Goal: Find specific page/section: Find specific page/section

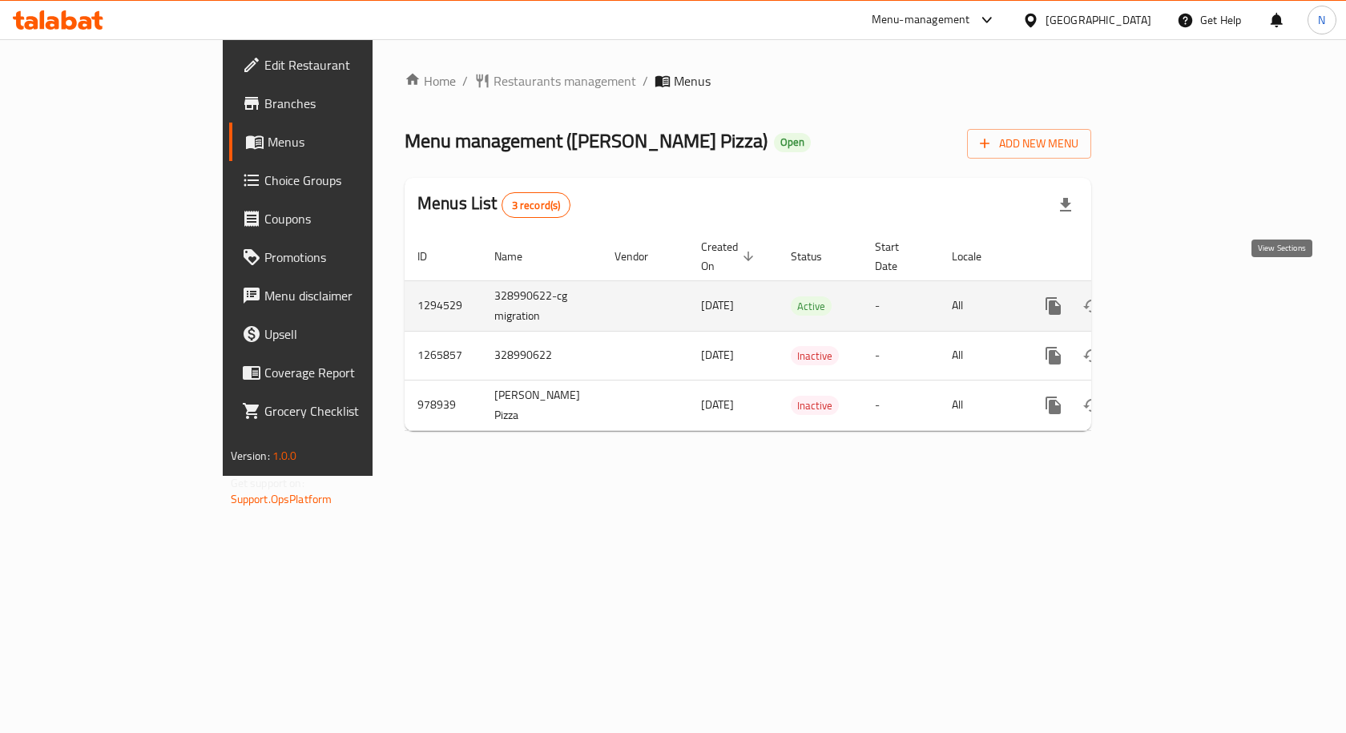
click at [1178, 296] on icon "enhanced table" at bounding box center [1168, 305] width 19 height 19
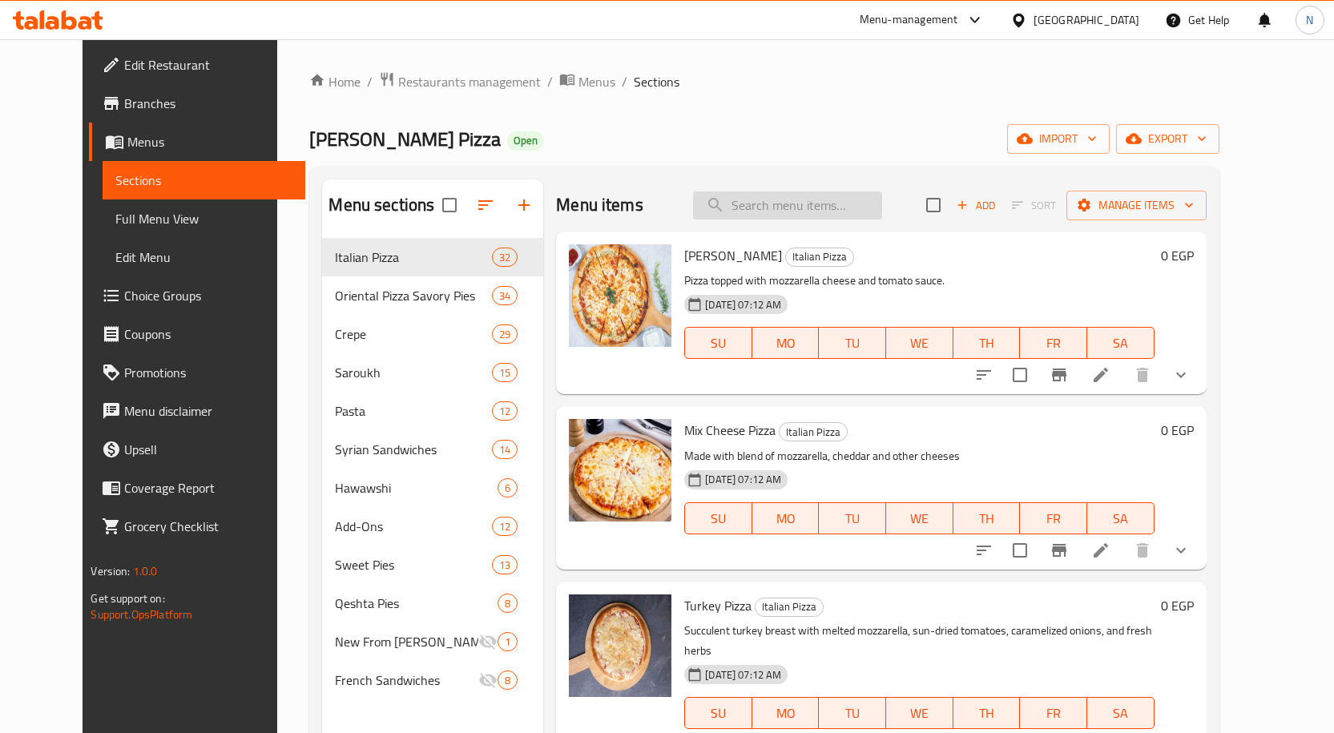
click at [766, 206] on input "search" at bounding box center [787, 205] width 189 height 28
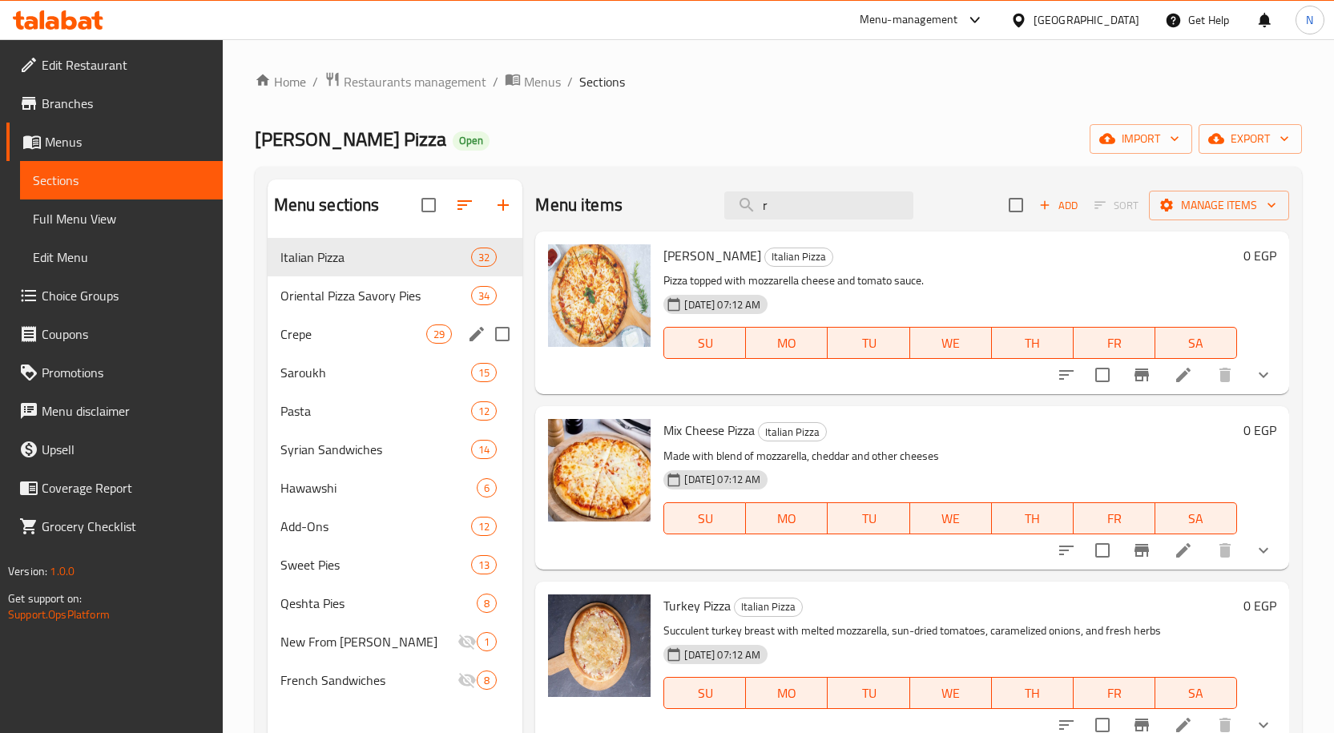
type input "r"
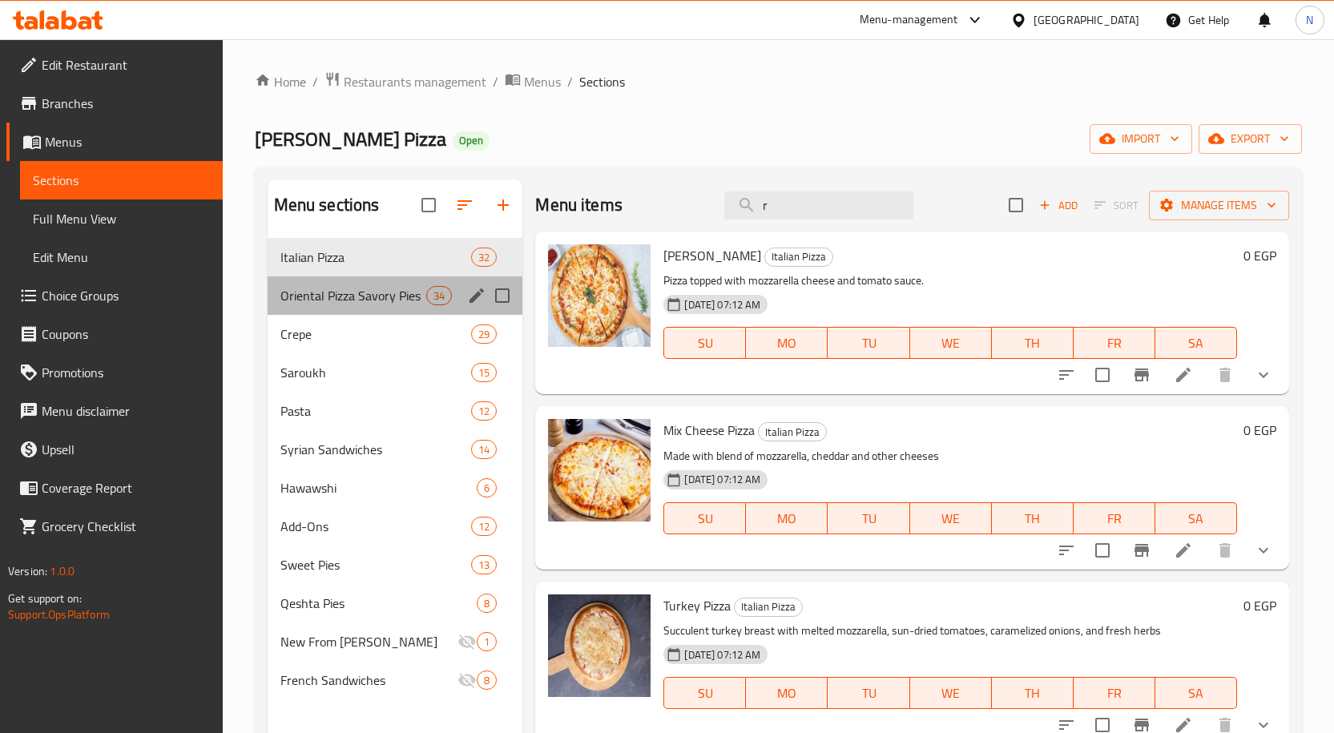
click at [394, 284] on div "Oriental Pizza Savory Pies 34" at bounding box center [396, 295] width 256 height 38
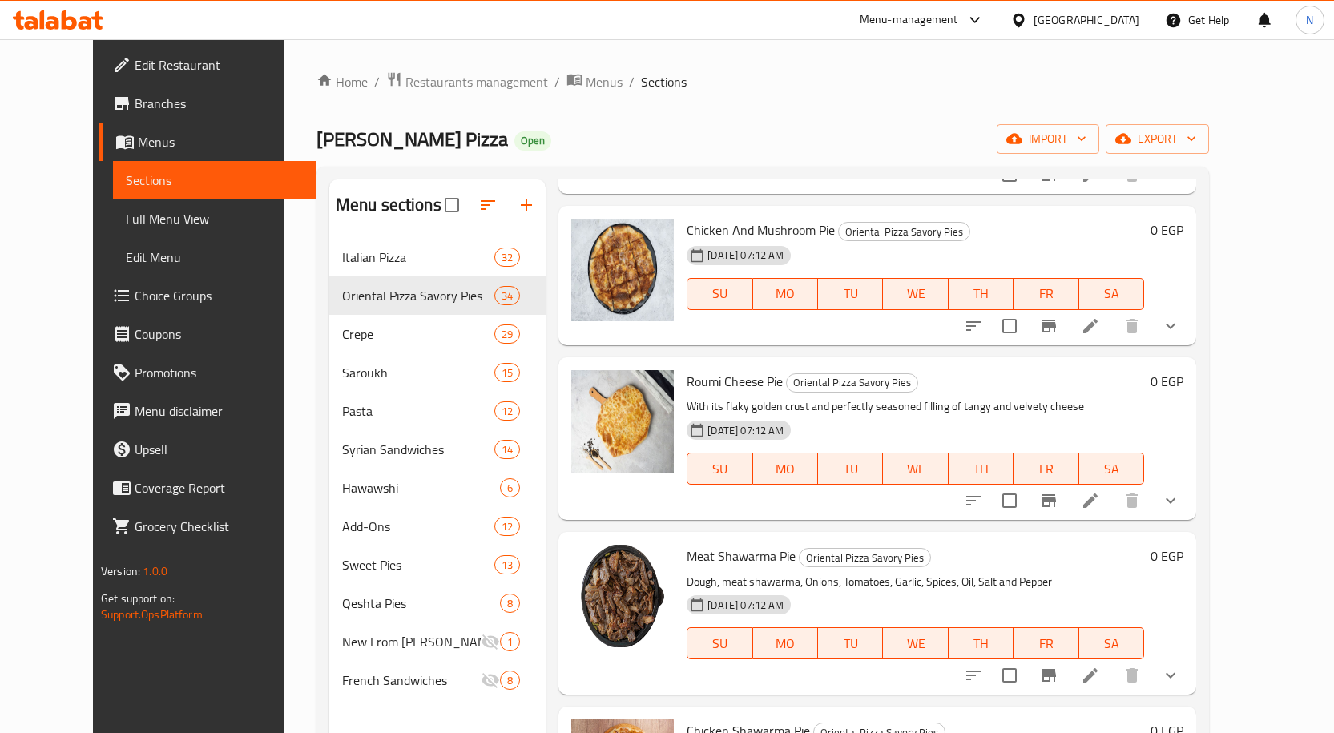
scroll to position [2724, 0]
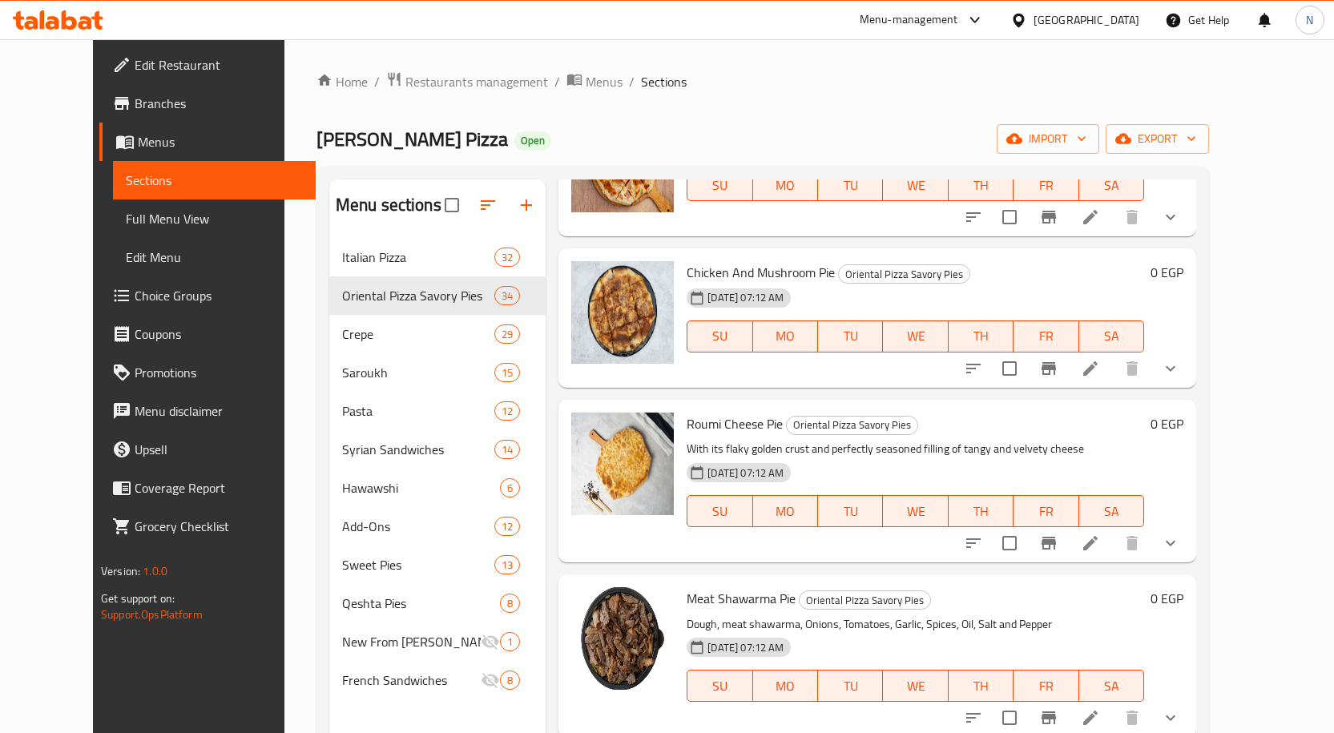
click at [687, 260] on span "Chicken And Mushroom Pie" at bounding box center [761, 272] width 148 height 24
copy span "Chicken"
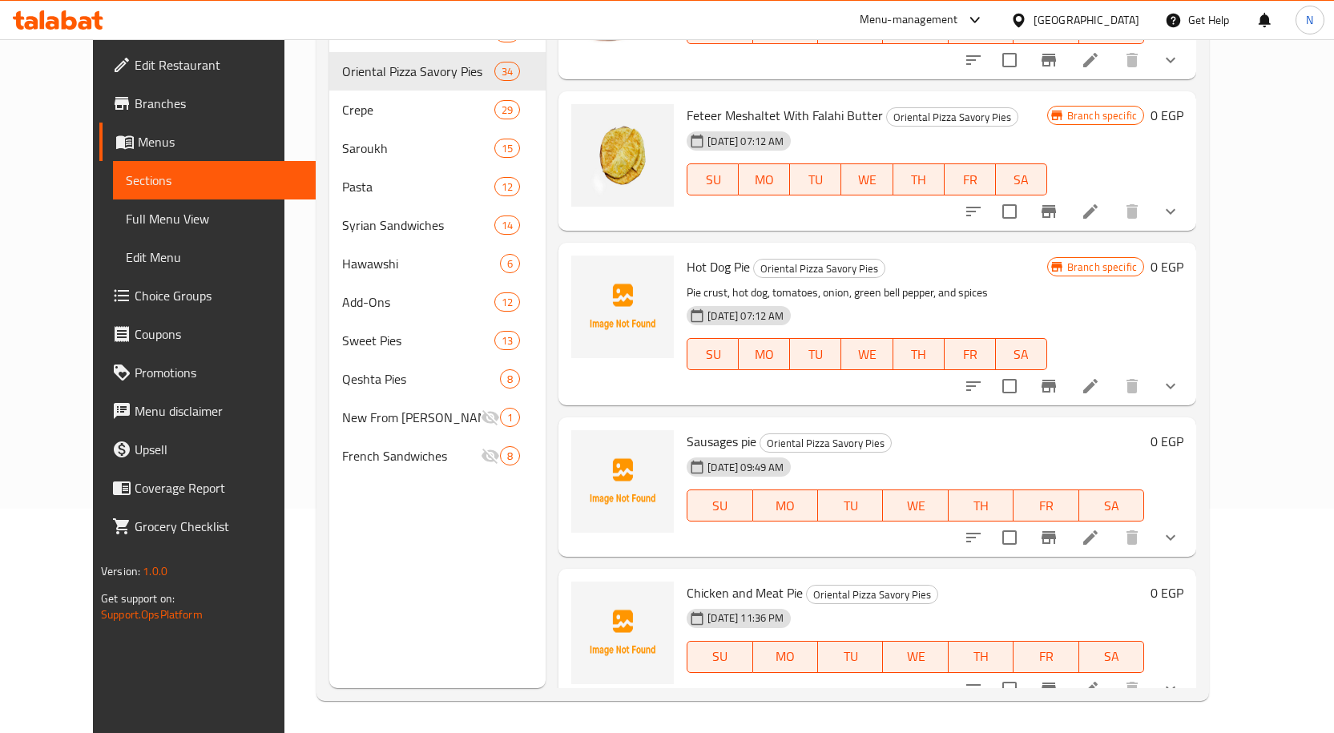
scroll to position [2430, 0]
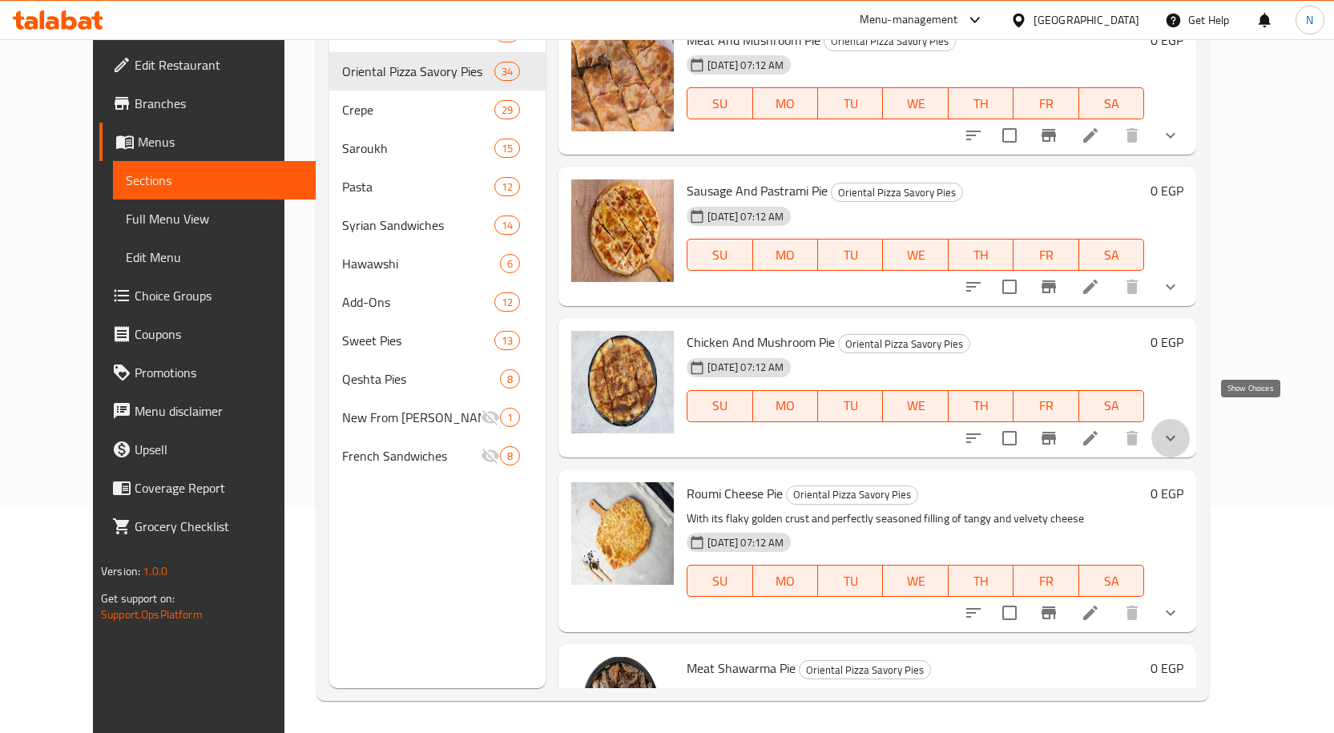
click at [1180, 429] on icon "show more" at bounding box center [1170, 438] width 19 height 19
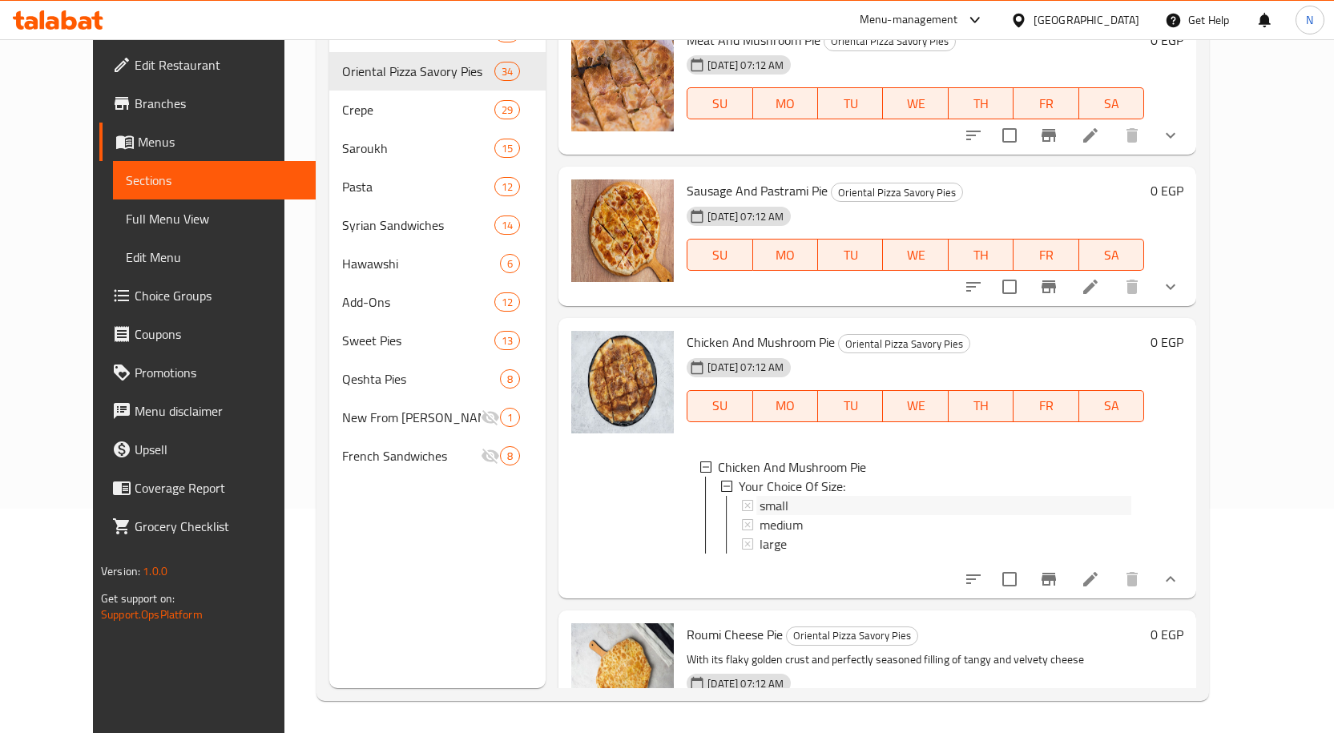
click at [904, 496] on div "small" at bounding box center [945, 505] width 372 height 19
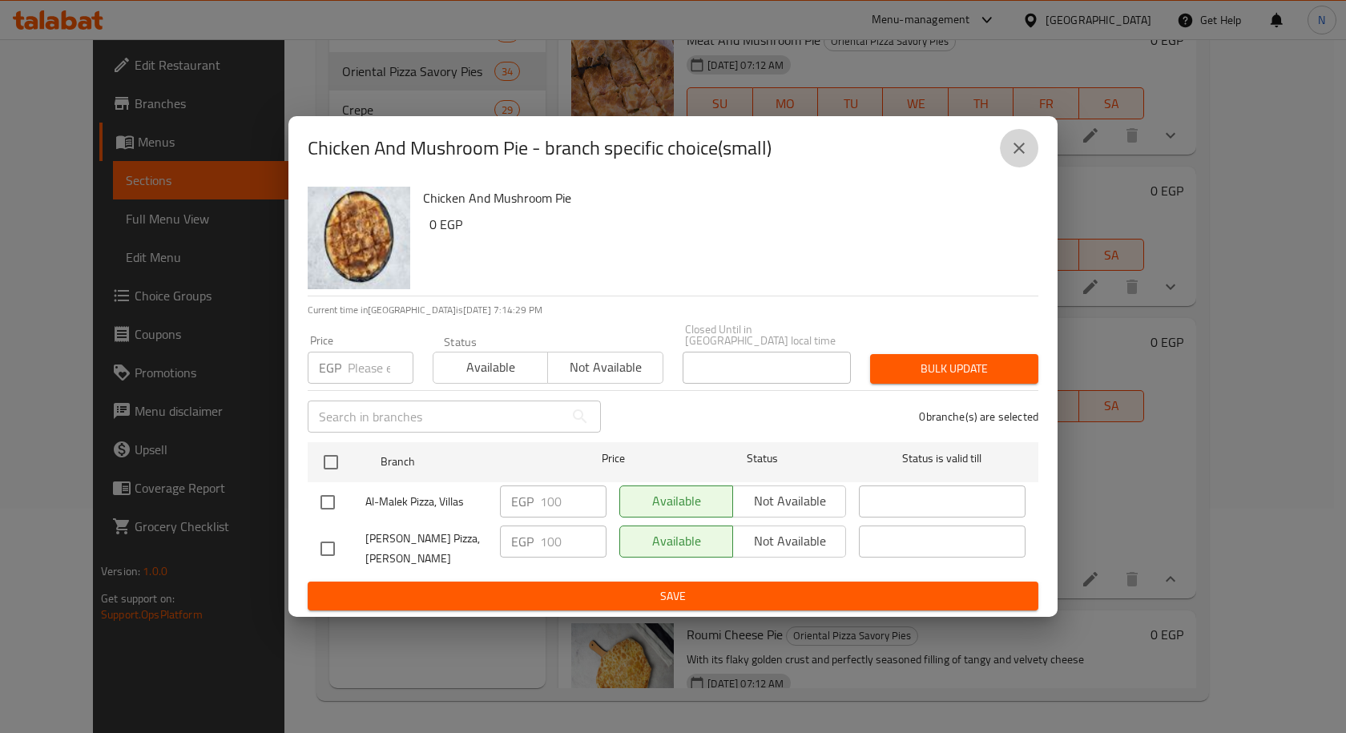
click at [1016, 151] on icon "close" at bounding box center [1018, 148] width 11 height 11
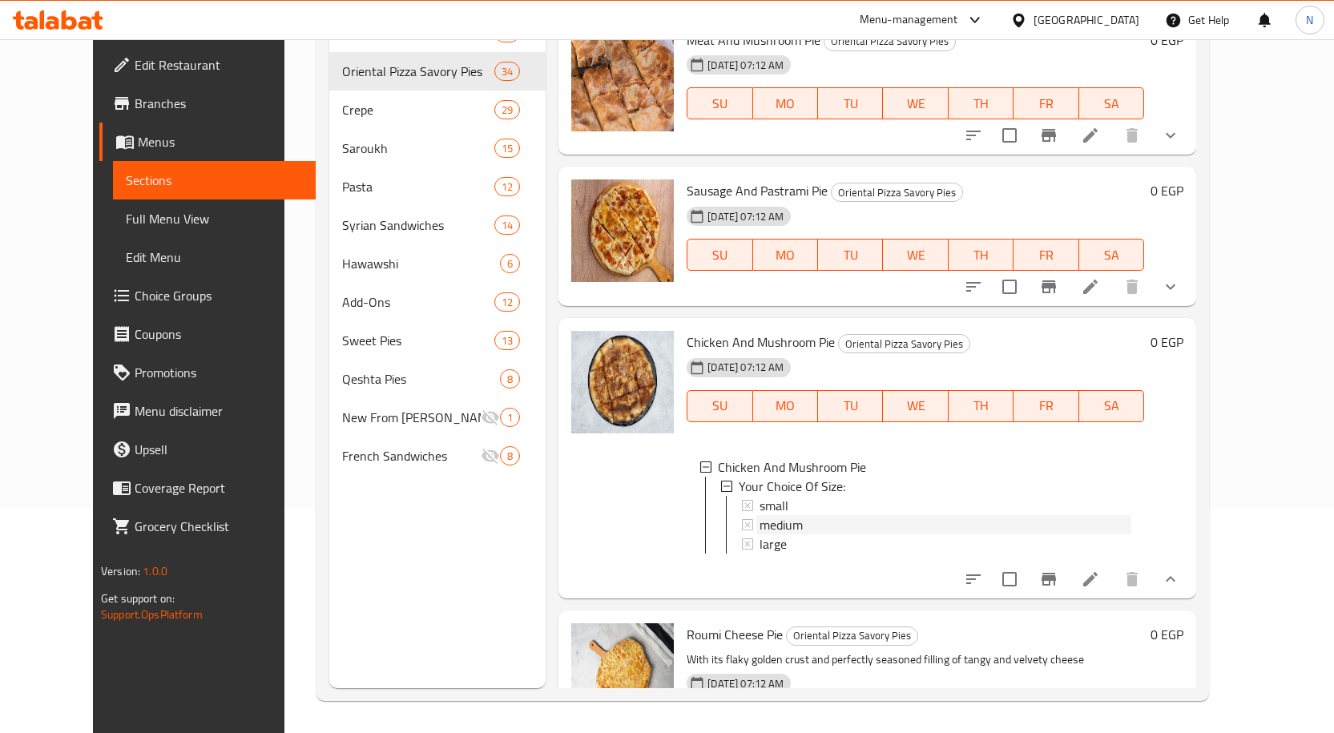
click at [868, 515] on div "medium" at bounding box center [945, 524] width 372 height 19
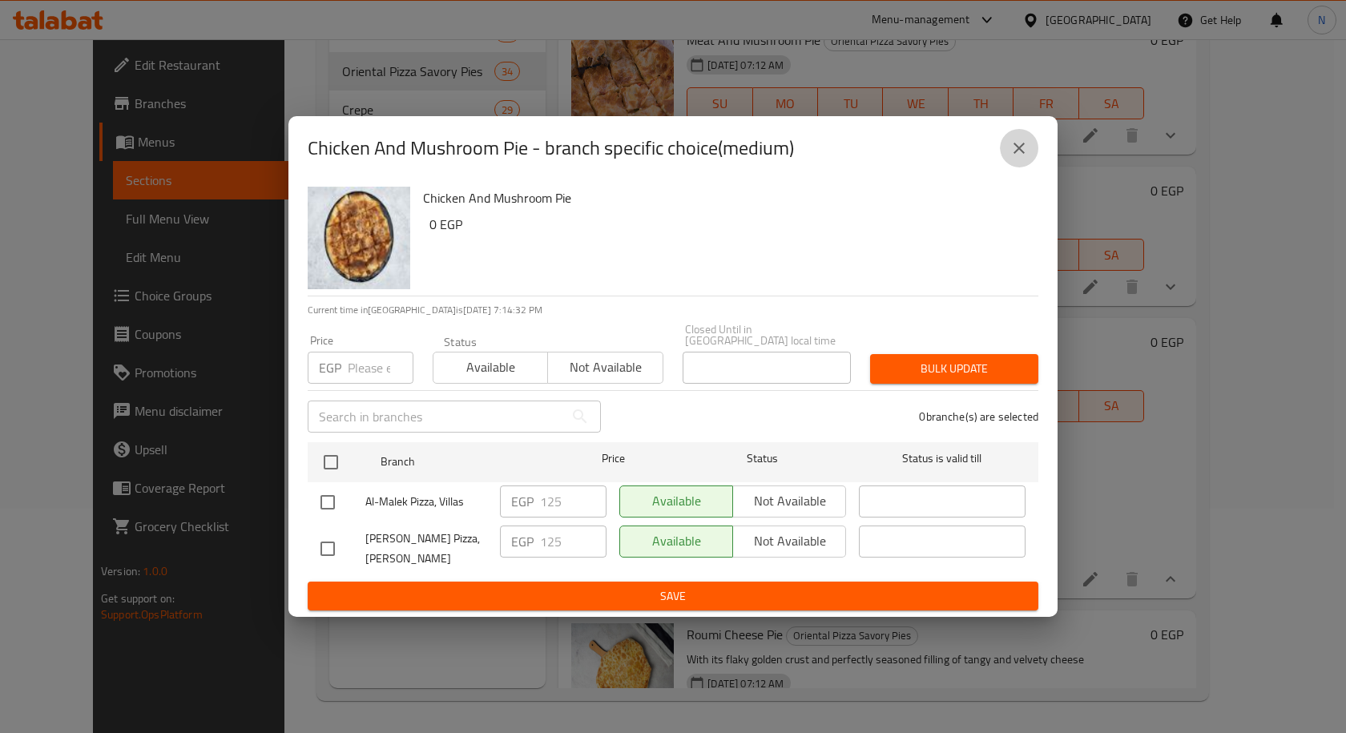
click at [1014, 158] on icon "close" at bounding box center [1018, 148] width 19 height 19
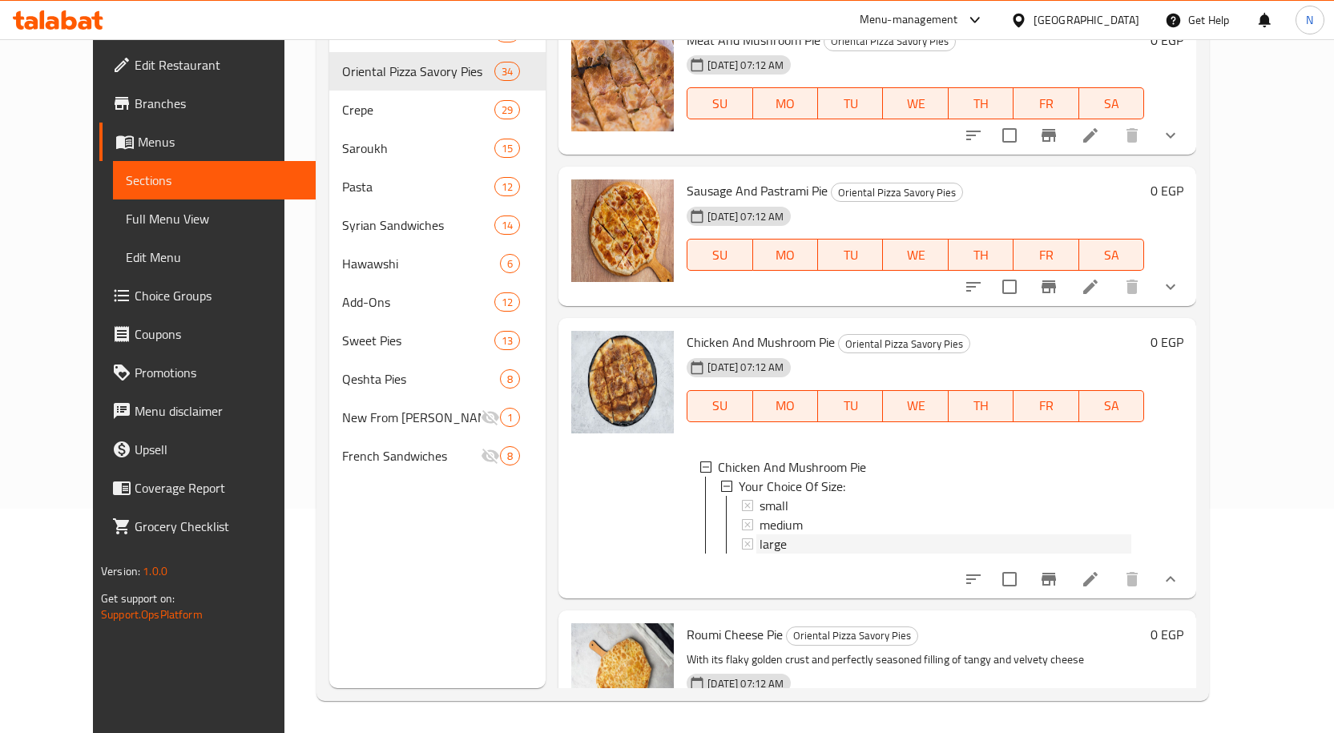
click at [856, 534] on div "large" at bounding box center [945, 543] width 372 height 19
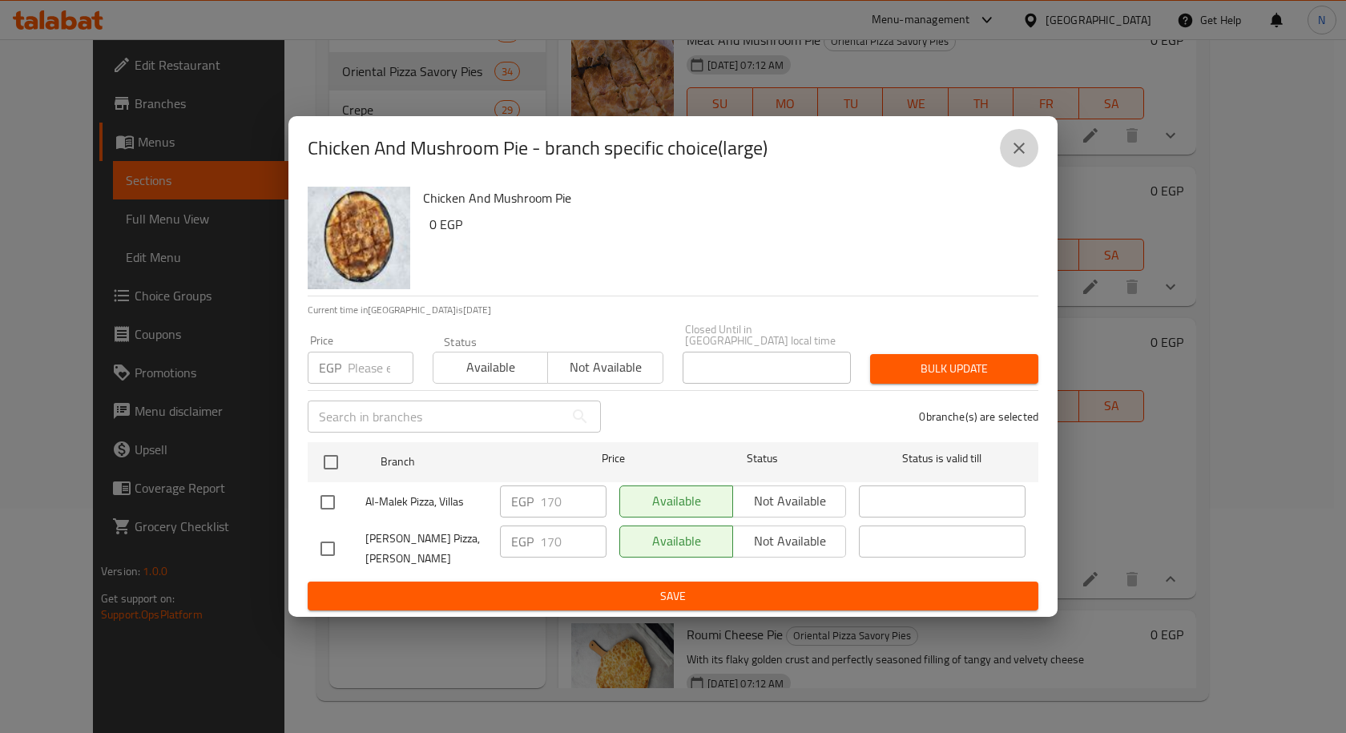
click at [1013, 158] on icon "close" at bounding box center [1018, 148] width 19 height 19
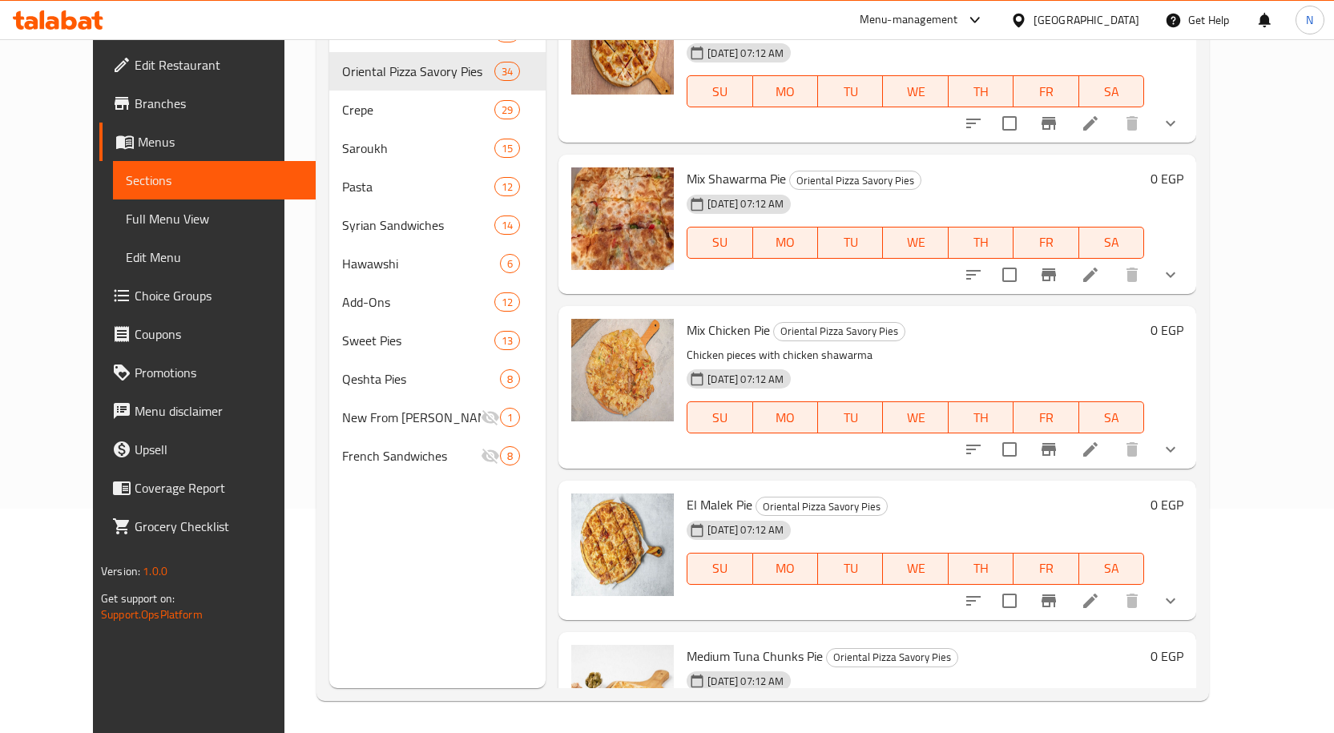
scroll to position [5092, 0]
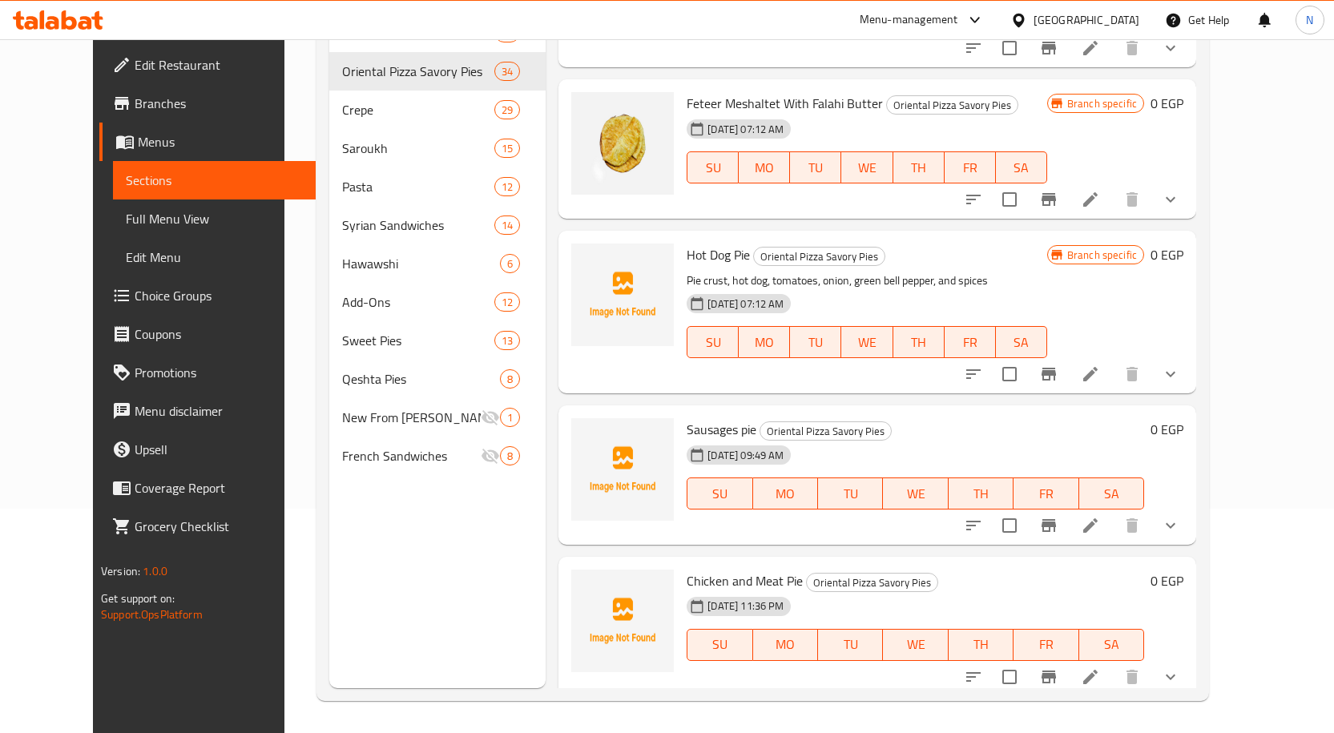
click at [1190, 664] on button "show more" at bounding box center [1170, 677] width 38 height 38
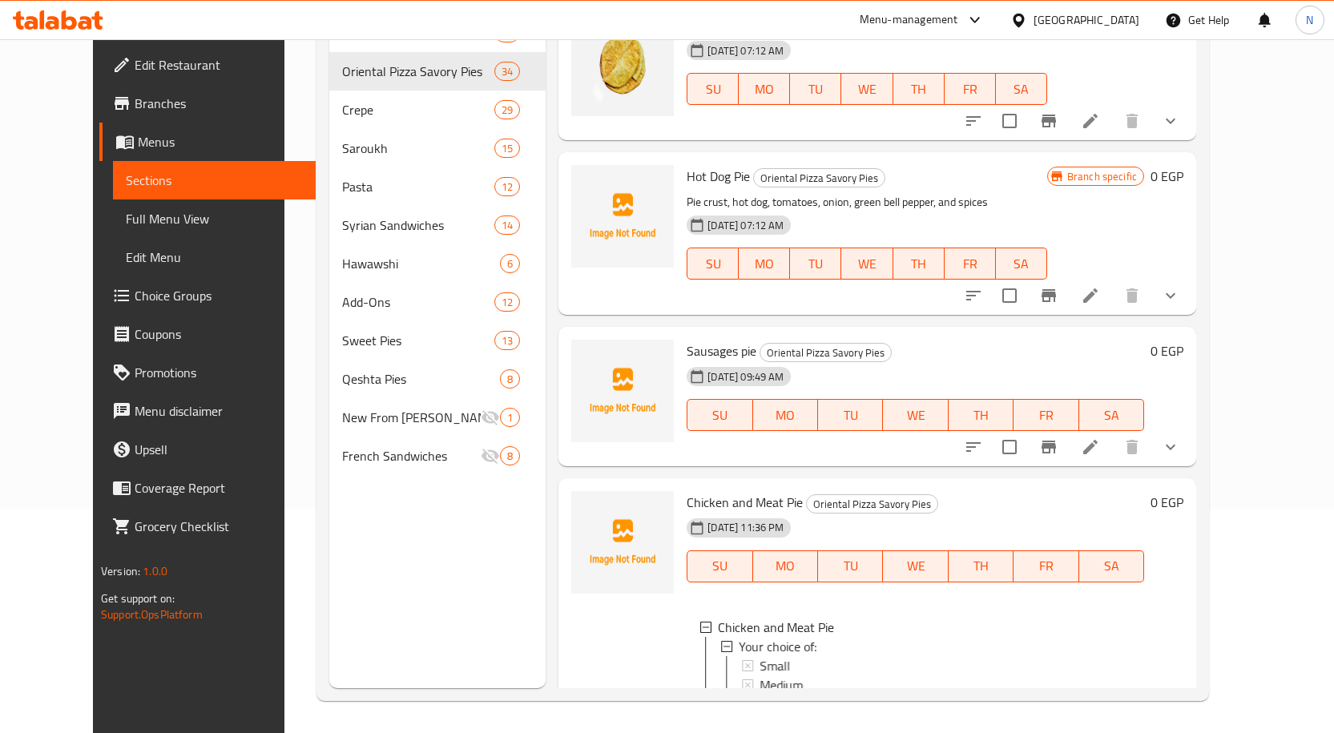
scroll to position [5245, 0]
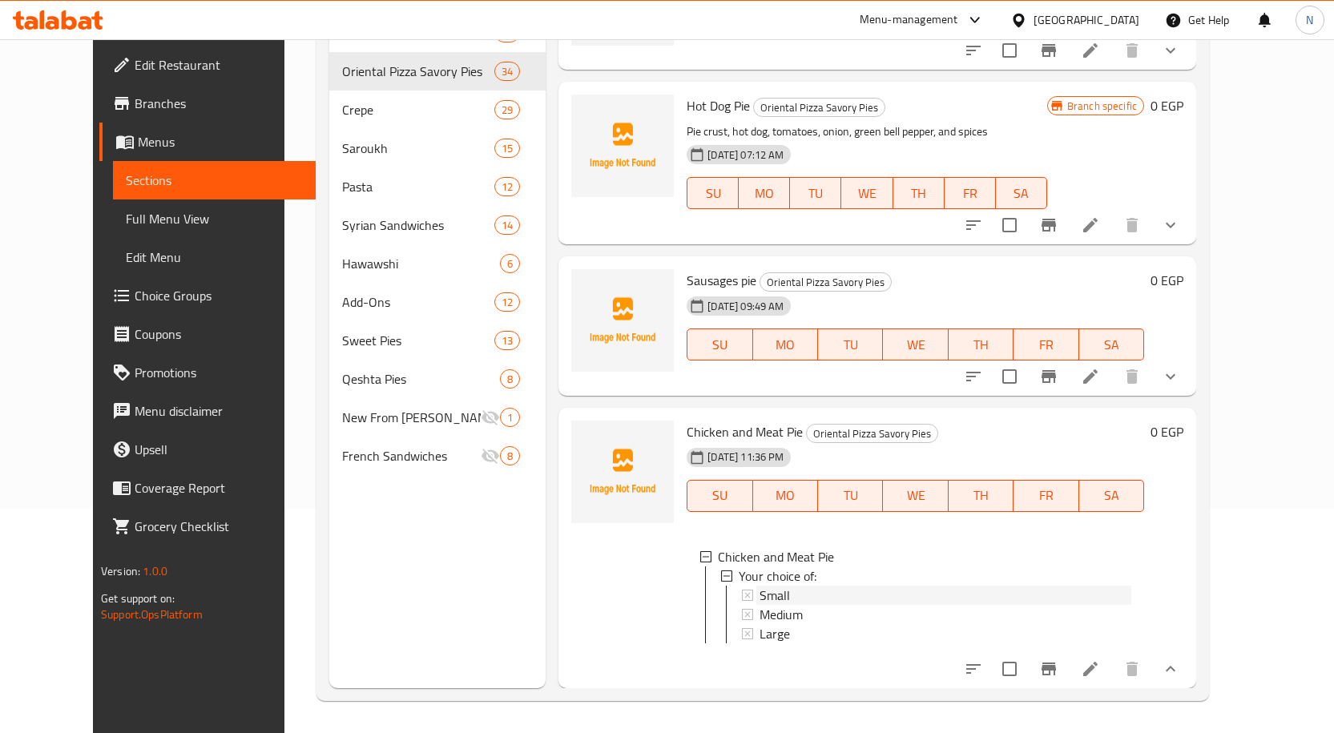
click at [767, 586] on div "Small" at bounding box center [945, 595] width 372 height 19
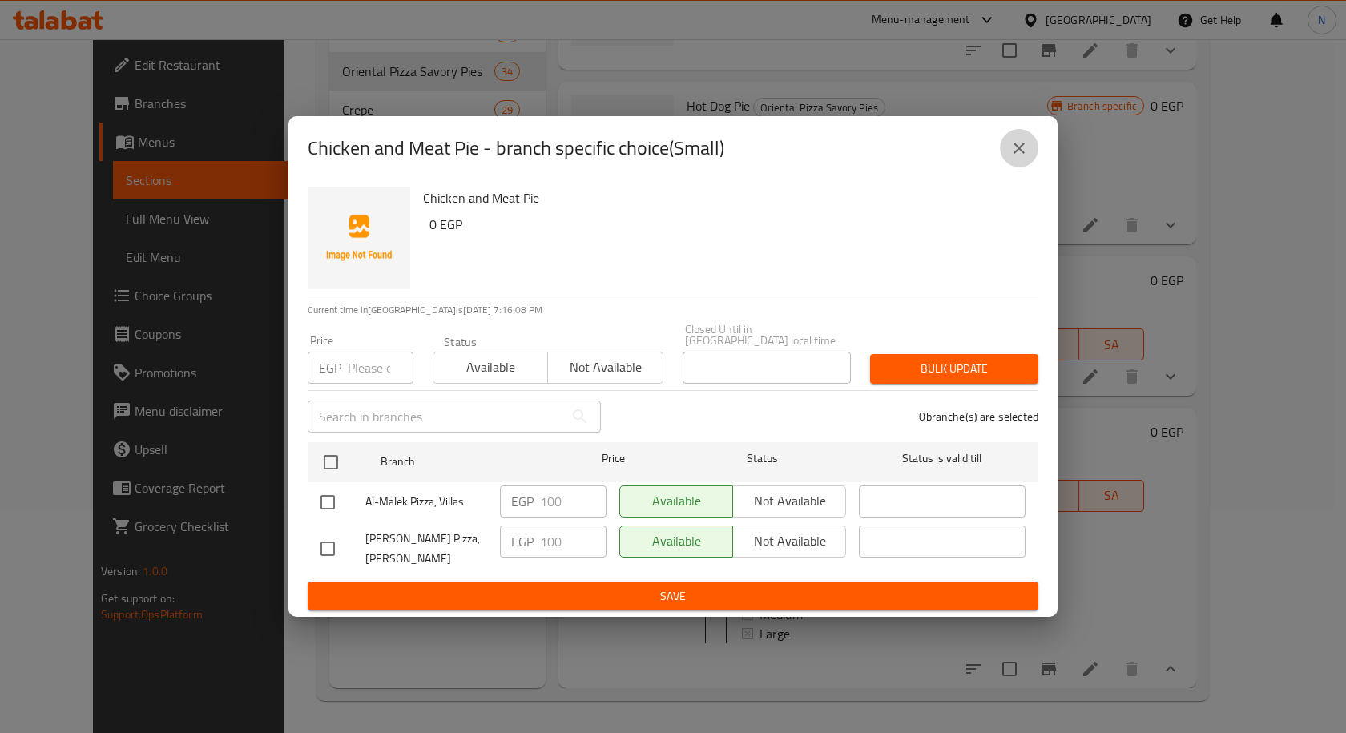
click at [1021, 158] on icon "close" at bounding box center [1018, 148] width 19 height 19
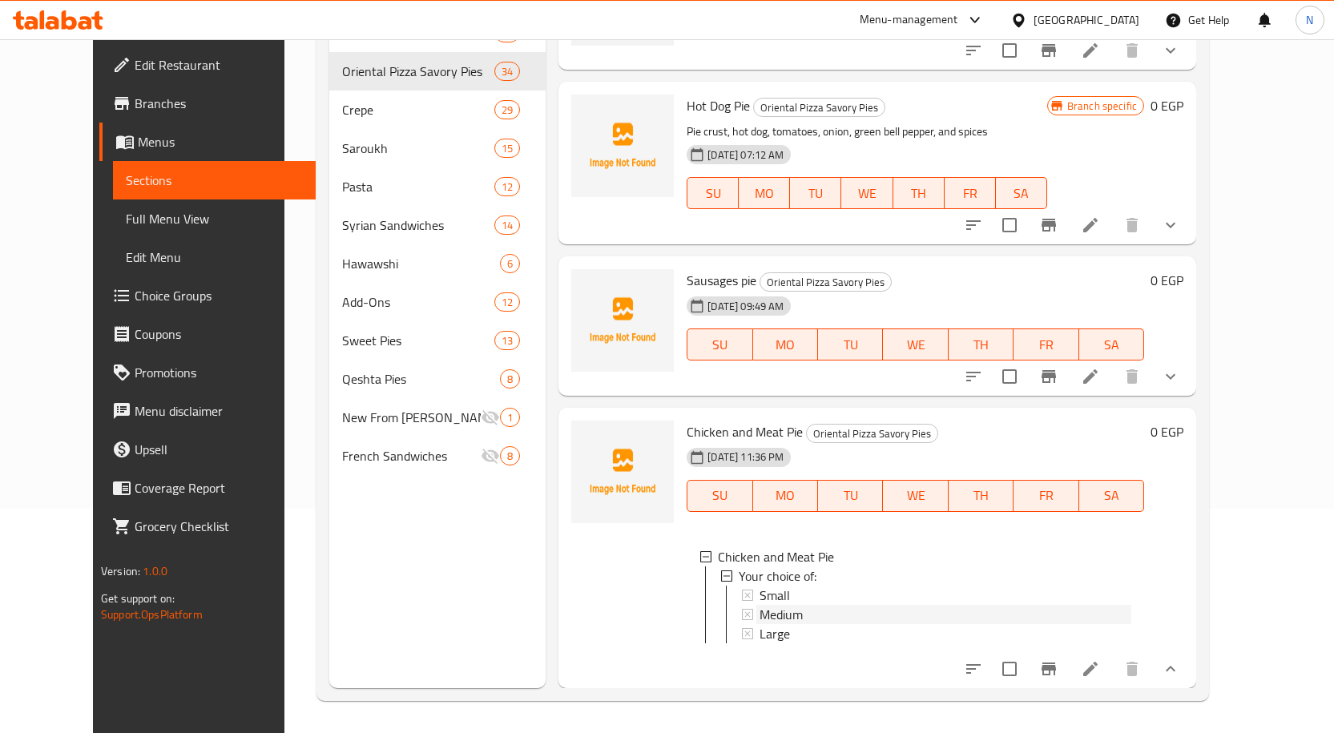
click at [840, 608] on div "Medium" at bounding box center [945, 614] width 372 height 19
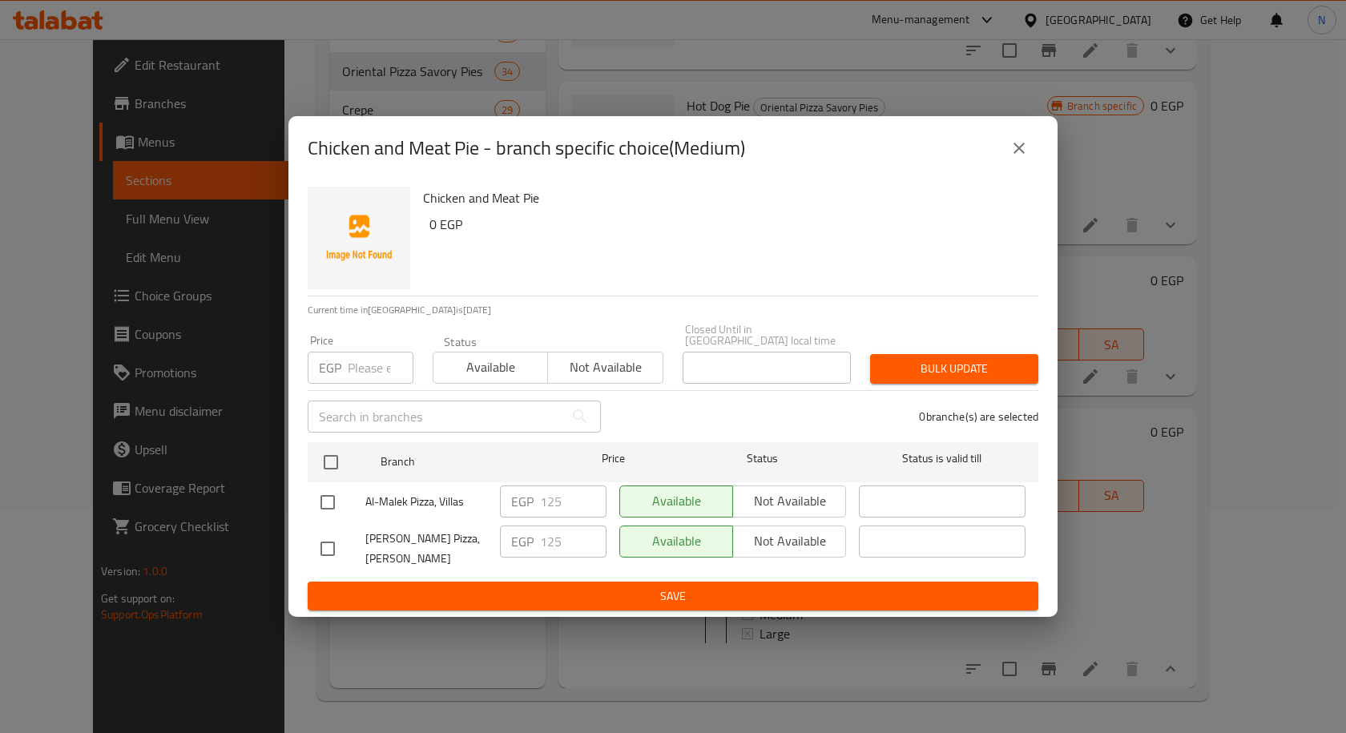
click at [1186, 384] on div "Chicken and Meat Pie - branch specific choice(Medium) Chicken and Meat Pie 0 EG…" at bounding box center [673, 366] width 1346 height 733
click at [1017, 152] on icon "close" at bounding box center [1018, 148] width 11 height 11
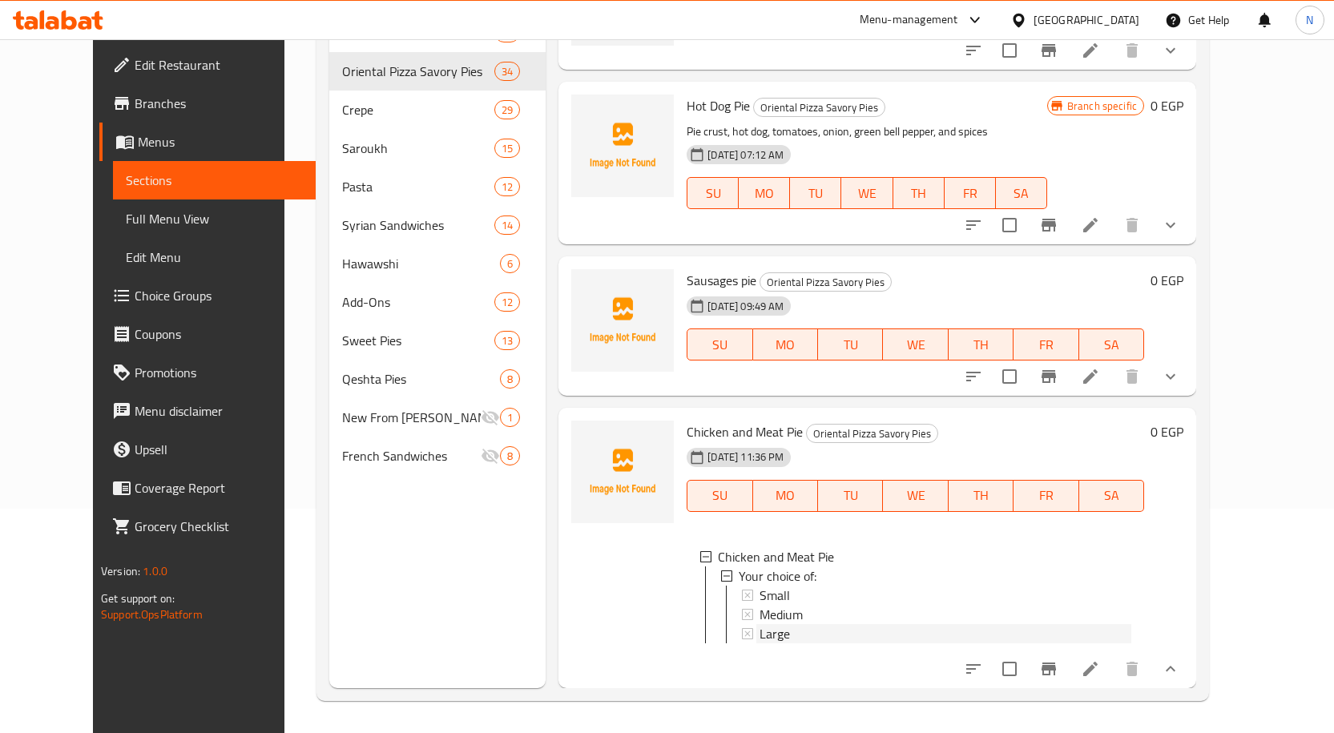
click at [858, 624] on div "Large" at bounding box center [945, 633] width 372 height 19
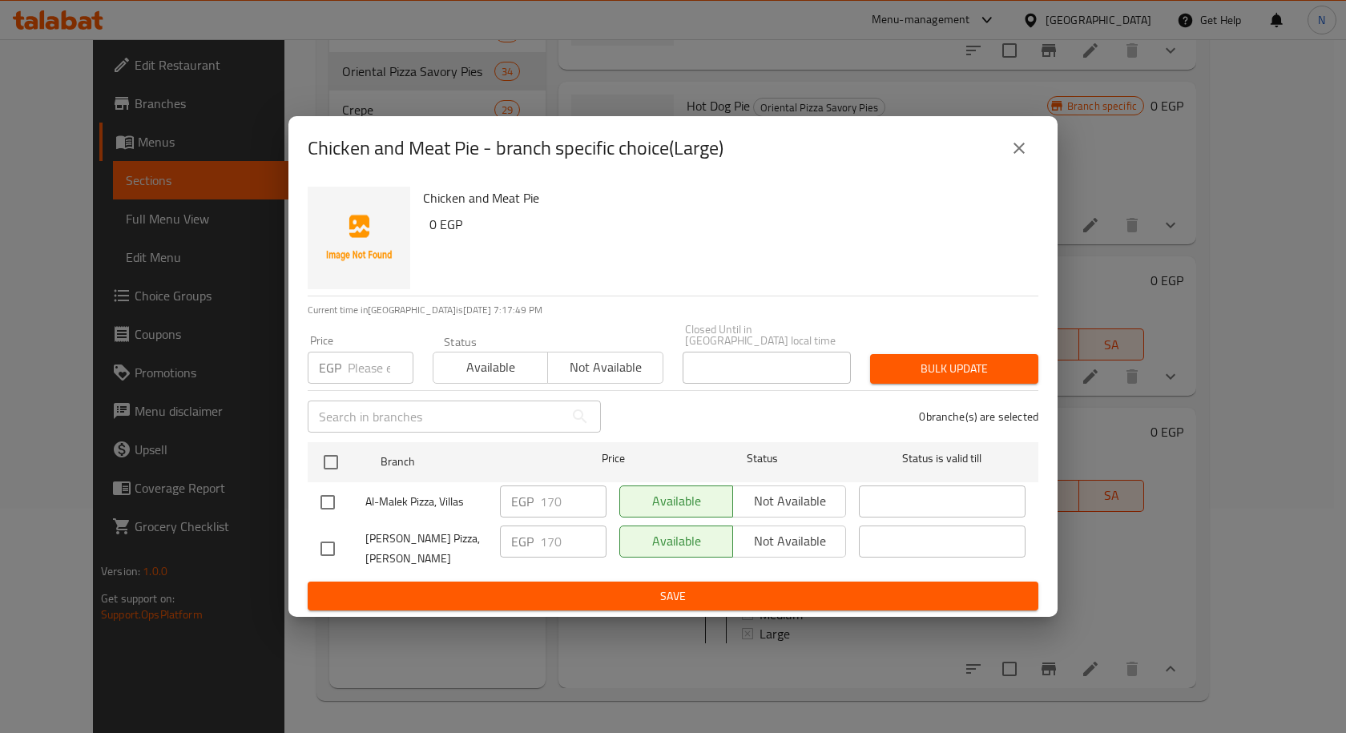
click at [1018, 156] on icon "close" at bounding box center [1018, 148] width 19 height 19
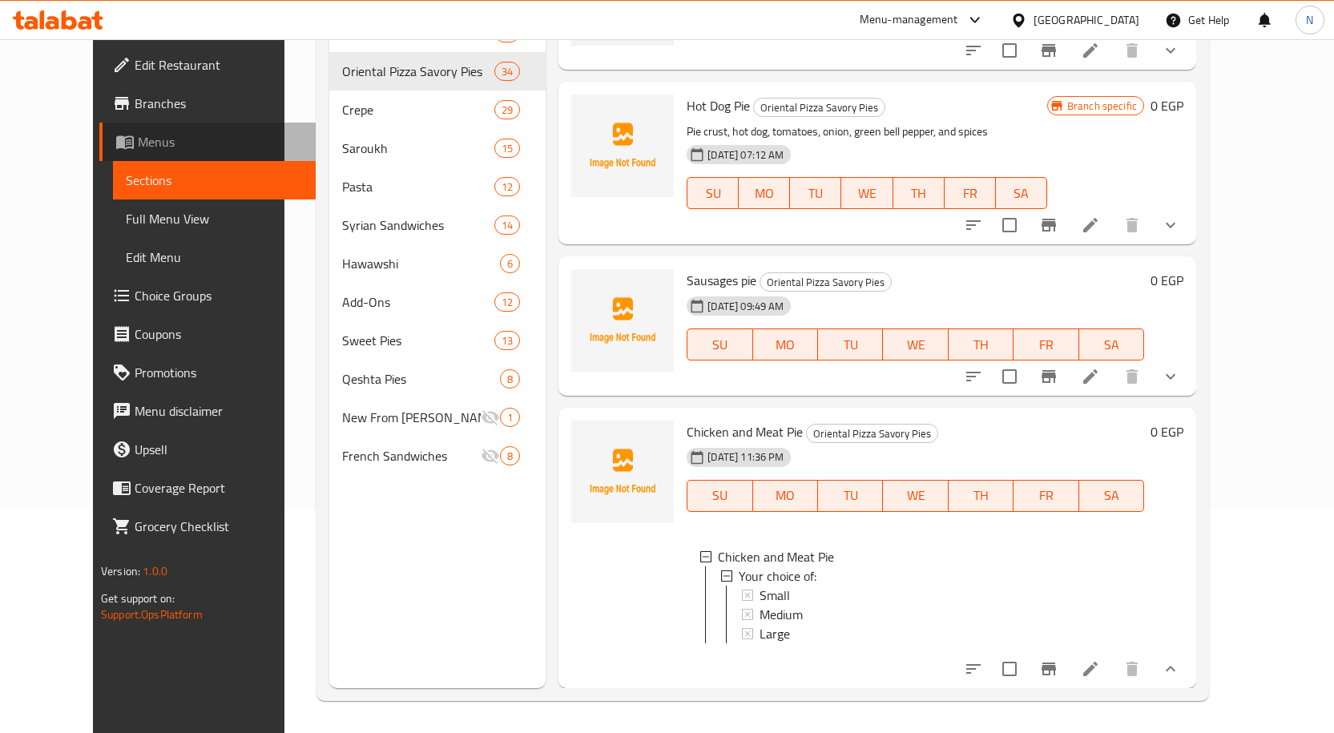
click at [138, 140] on span "Menus" at bounding box center [220, 141] width 165 height 19
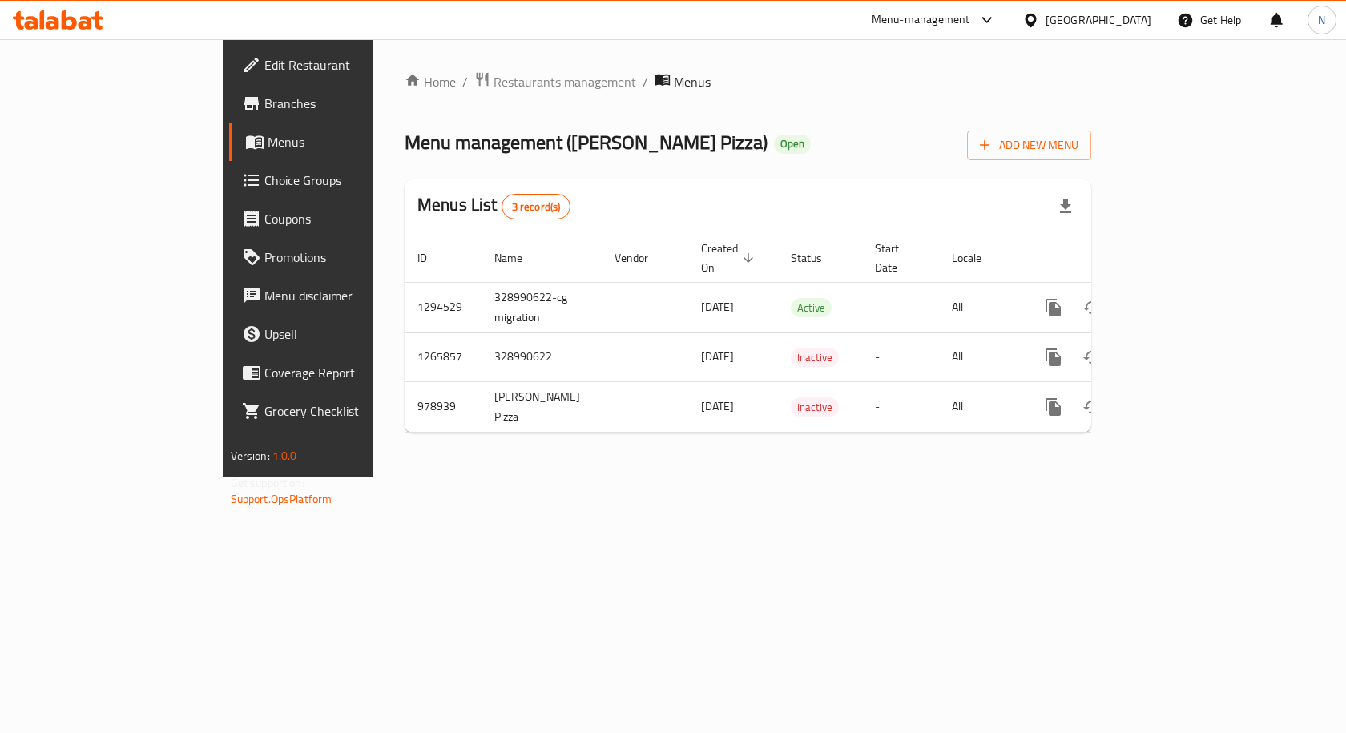
click at [264, 109] on span "Branches" at bounding box center [349, 103] width 171 height 19
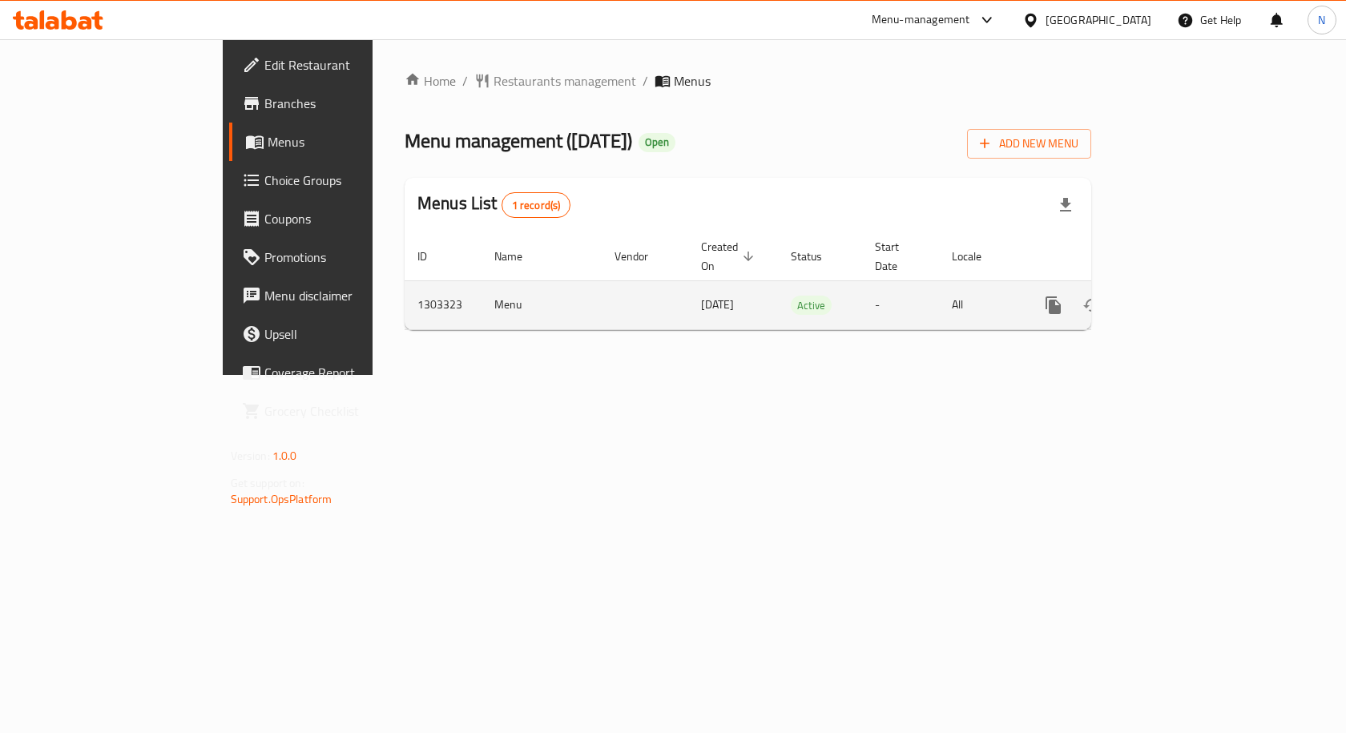
click at [1188, 287] on link "enhanced table" at bounding box center [1169, 305] width 38 height 38
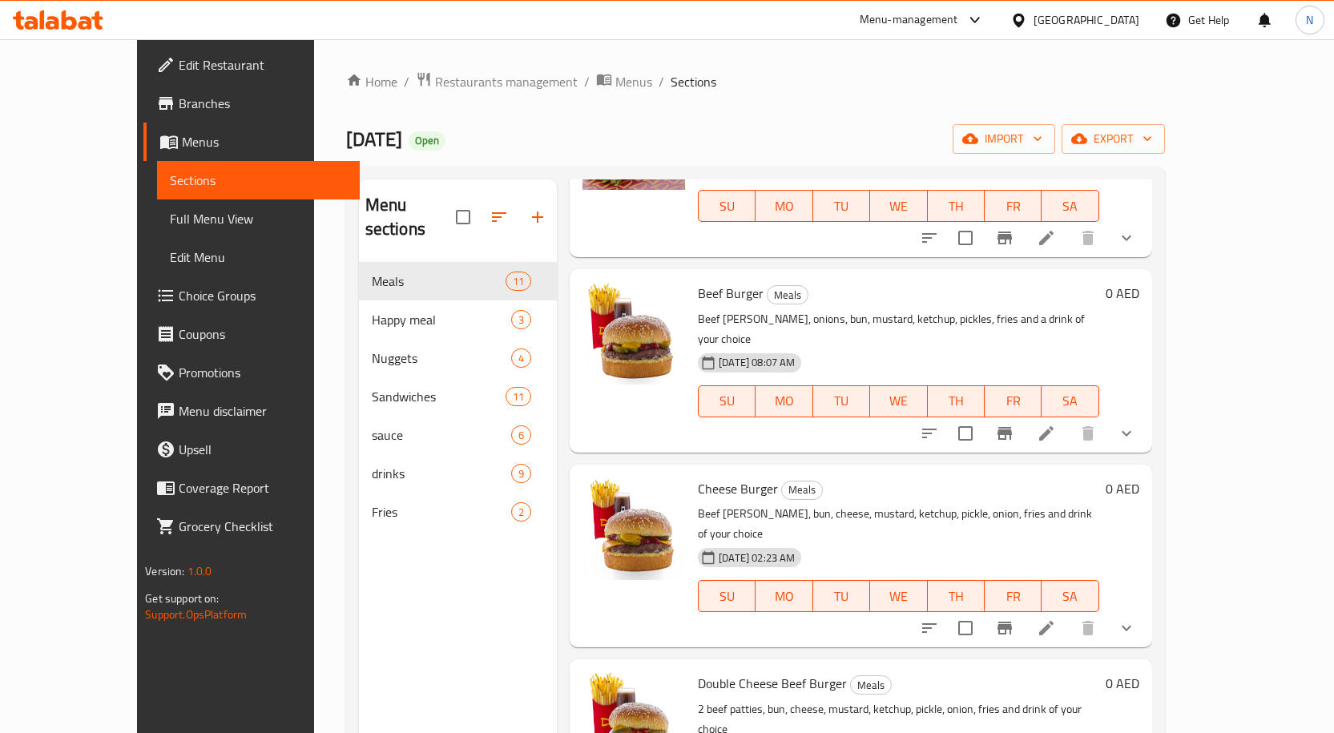
scroll to position [1232, 0]
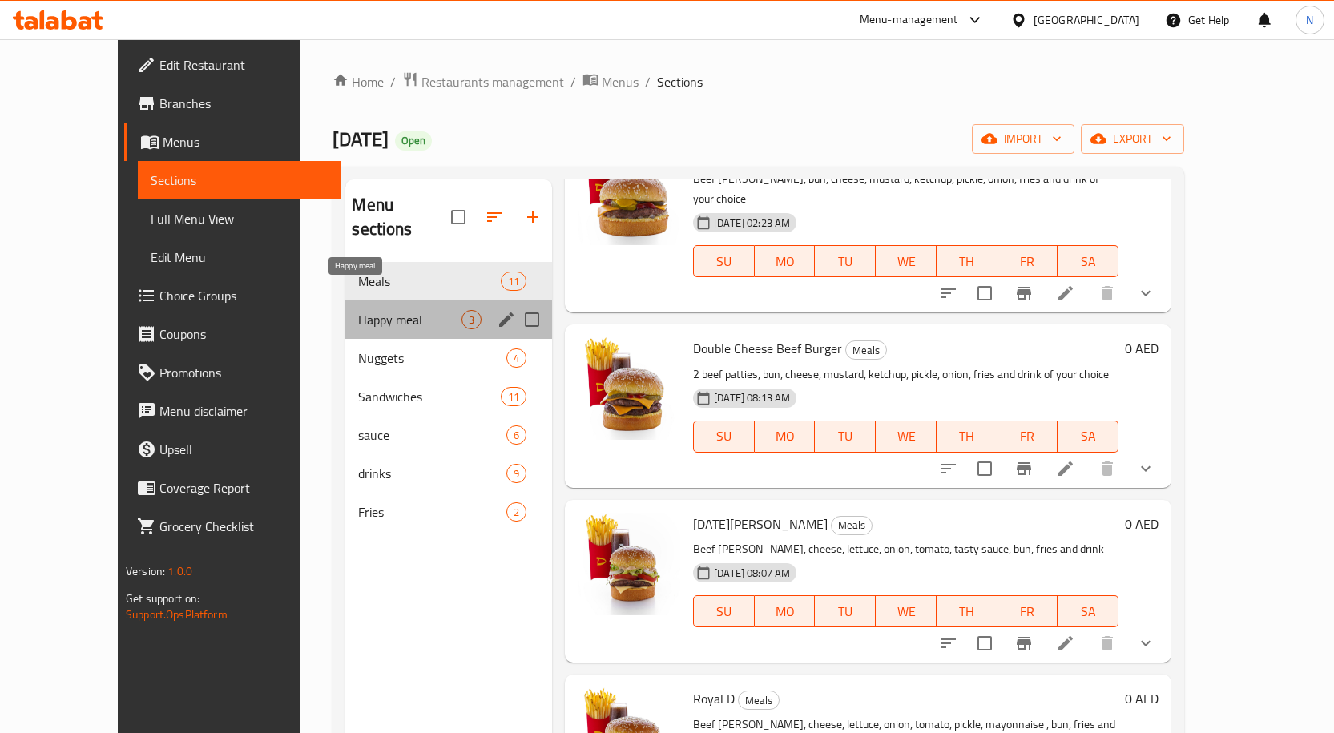
click at [384, 310] on span "Happy meal" at bounding box center [409, 319] width 103 height 19
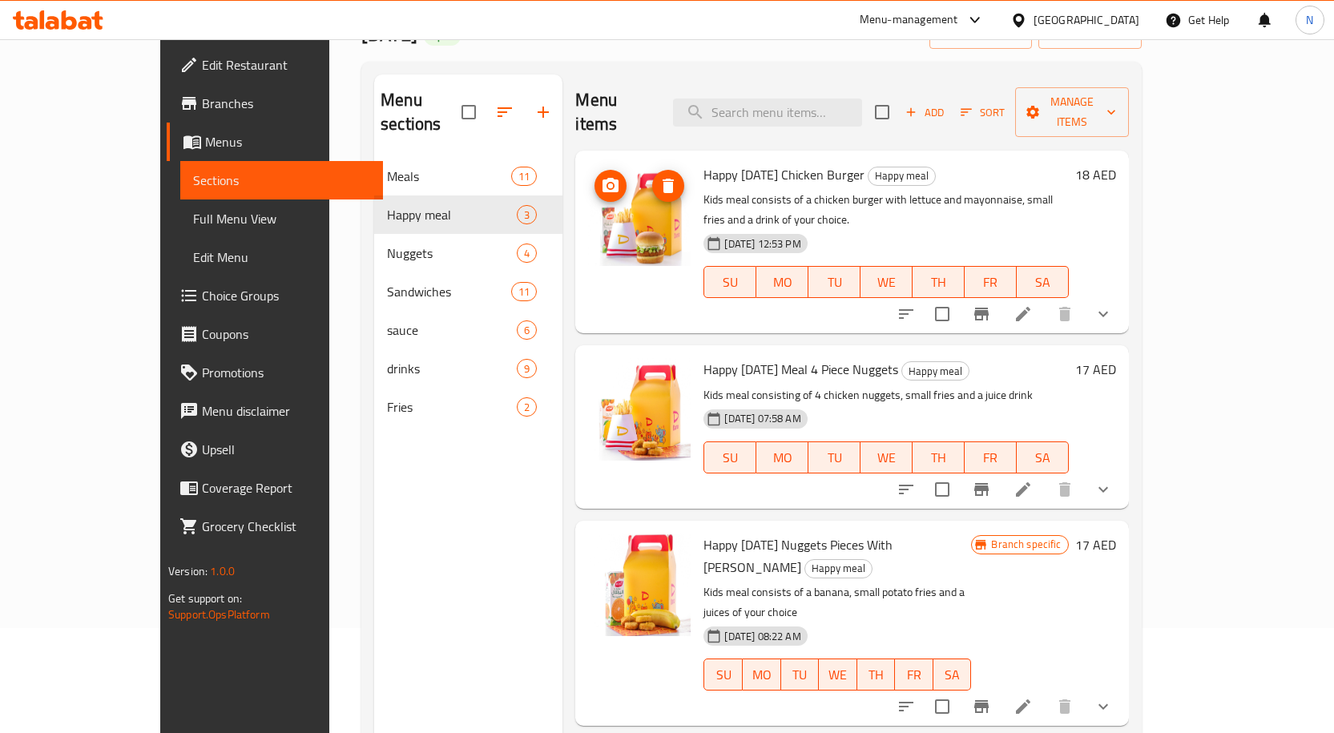
scroll to position [224, 0]
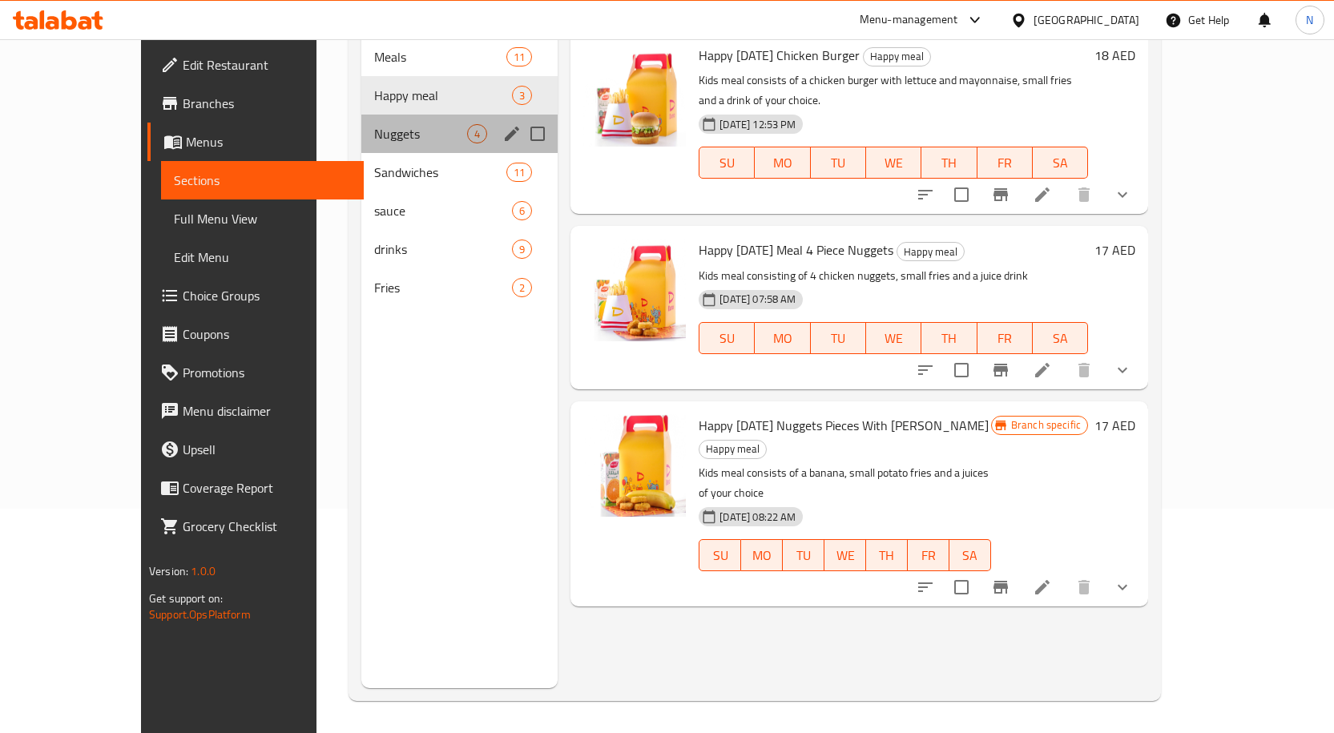
click at [367, 124] on div "Nuggets 4" at bounding box center [459, 134] width 197 height 38
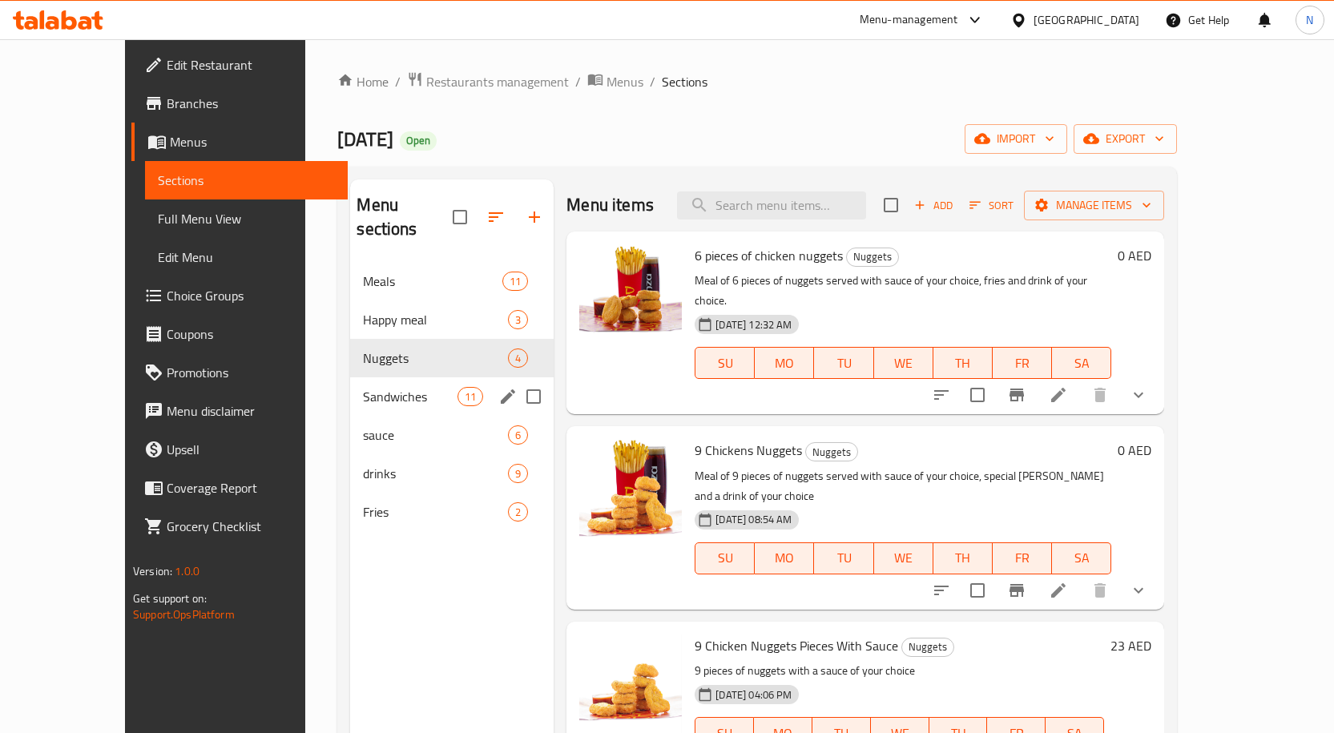
click at [379, 387] on span "Sandwiches" at bounding box center [410, 396] width 95 height 19
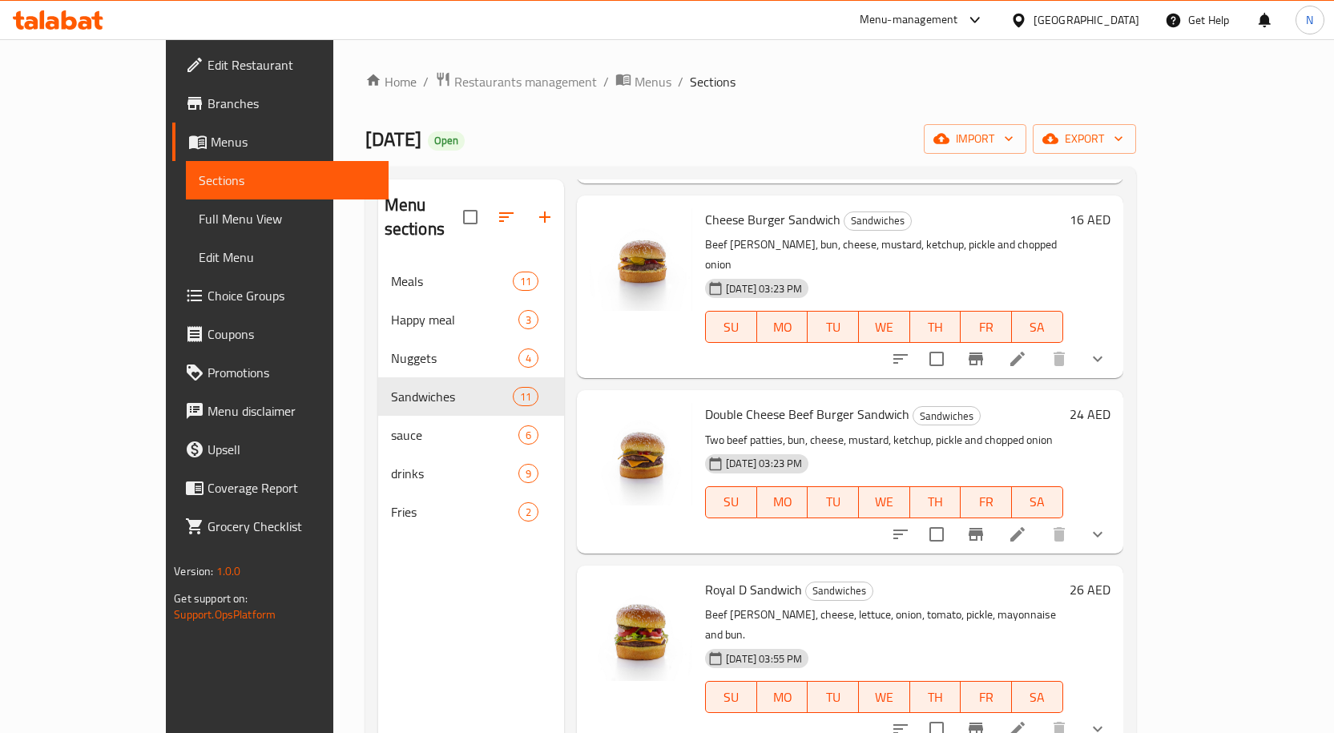
scroll to position [1232, 0]
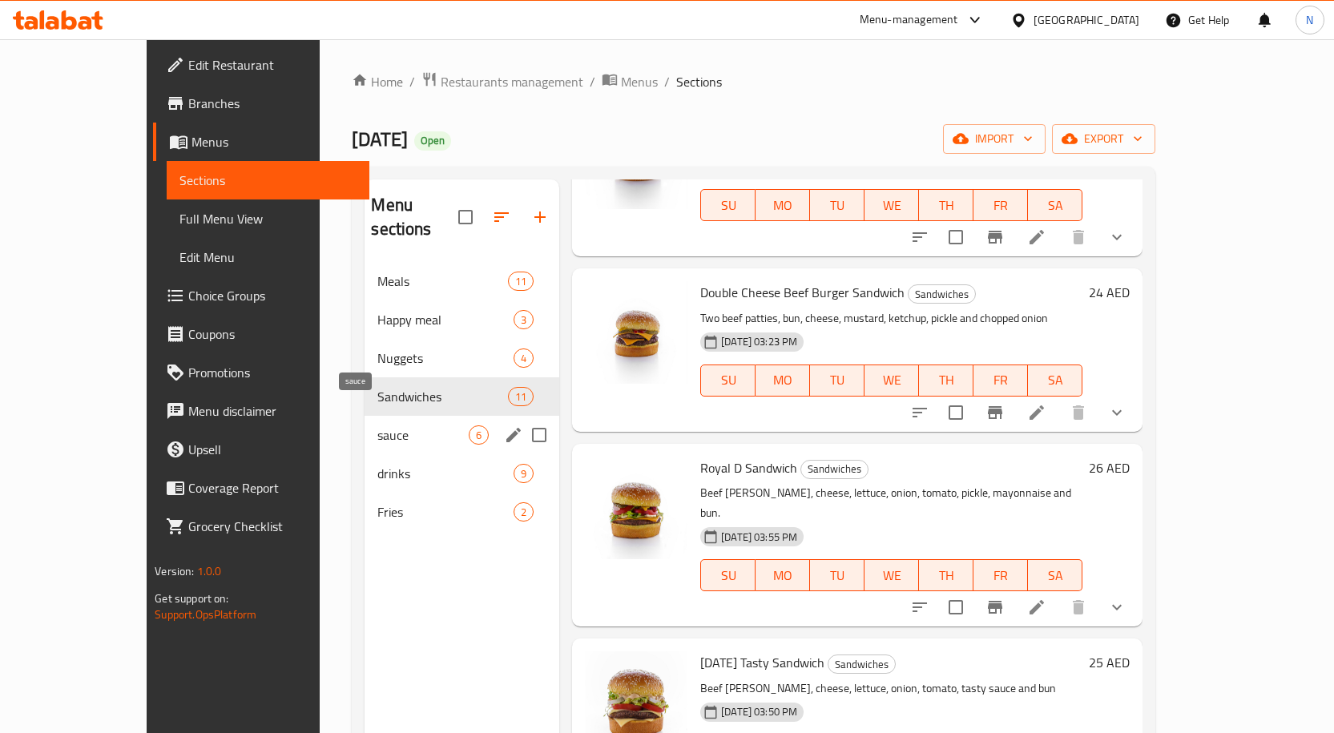
click at [397, 425] on span "sauce" at bounding box center [422, 434] width 91 height 19
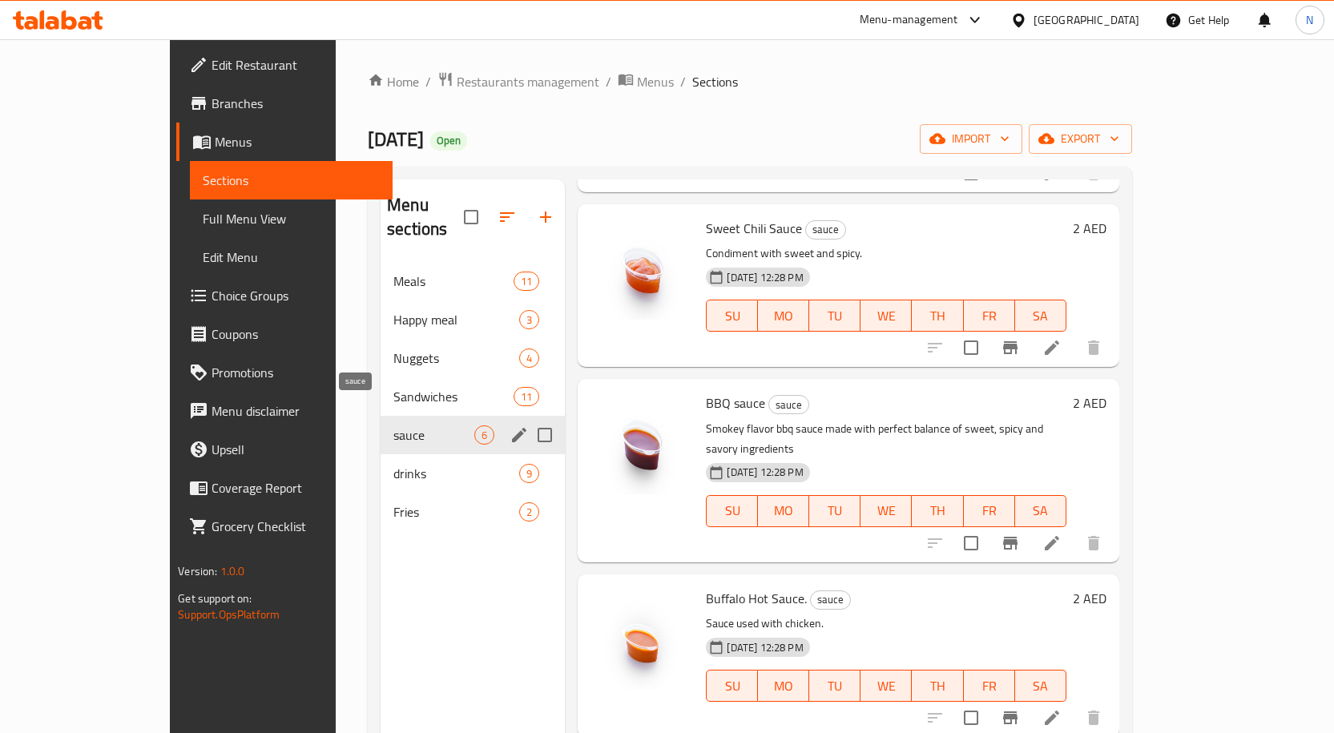
scroll to position [357, 0]
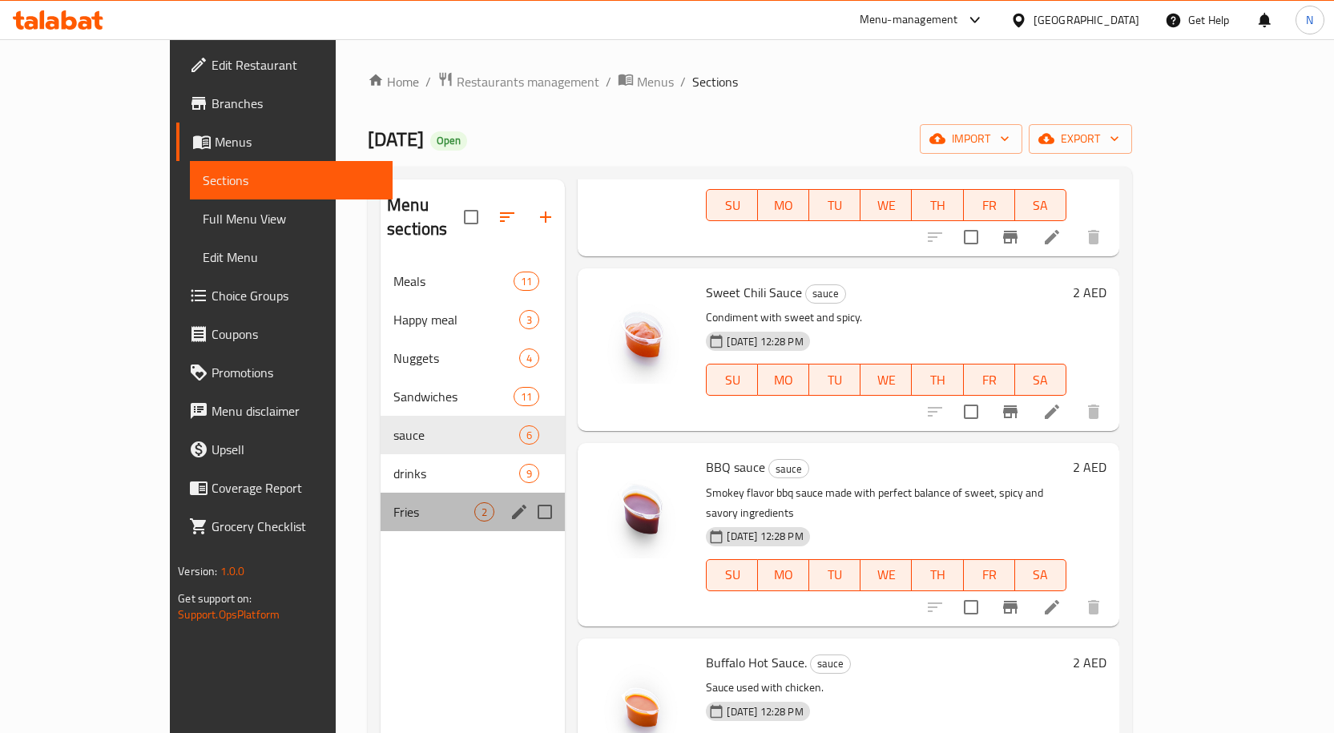
click at [391, 493] on div "Fries 2" at bounding box center [473, 512] width 184 height 38
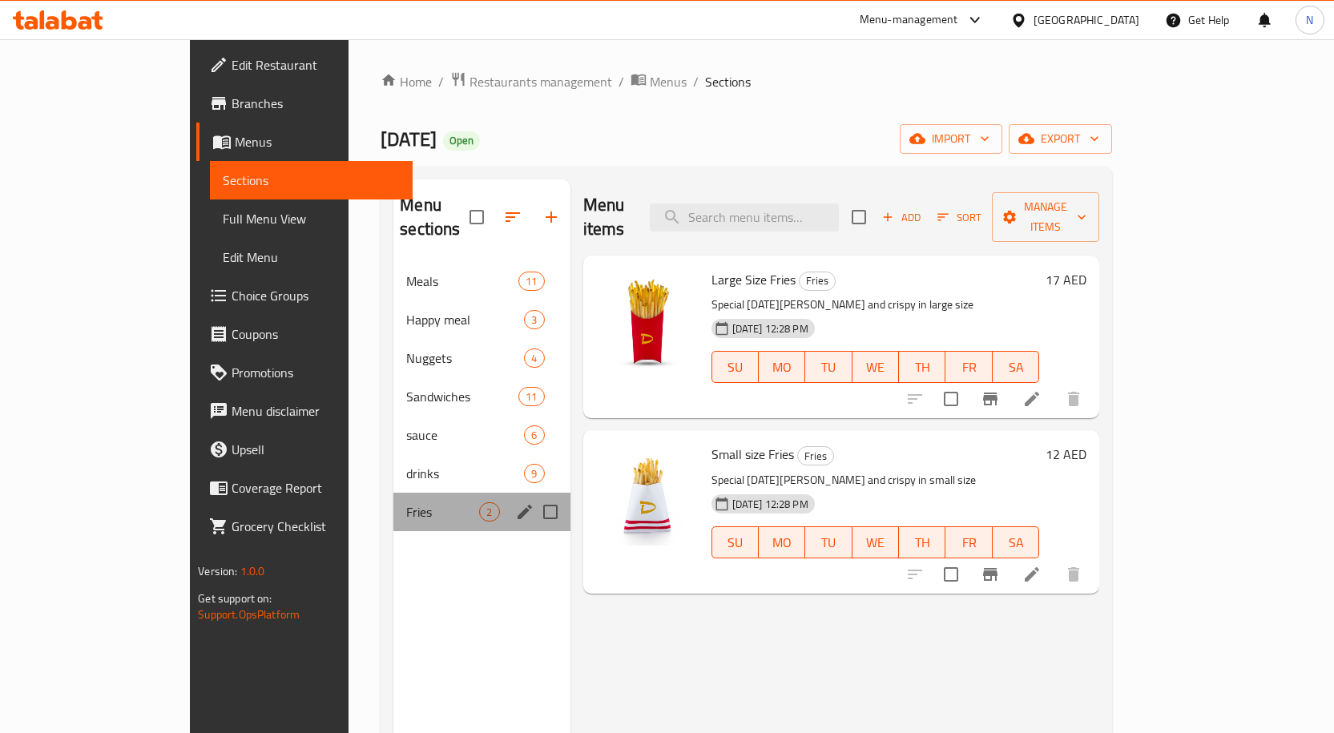
click at [393, 502] on div "Fries 2" at bounding box center [481, 512] width 176 height 38
